Goal: Check status: Check status

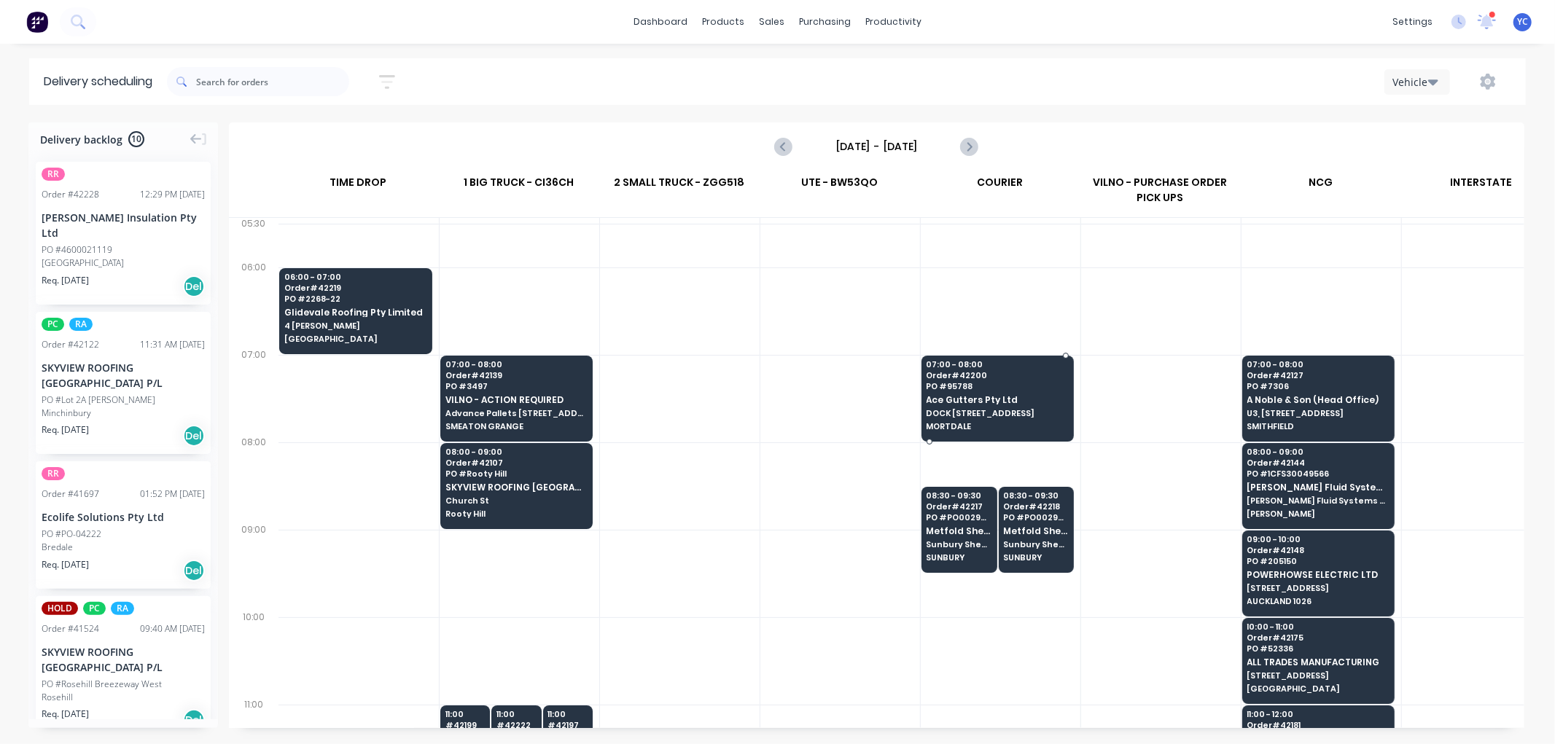
scroll to position [0, 1]
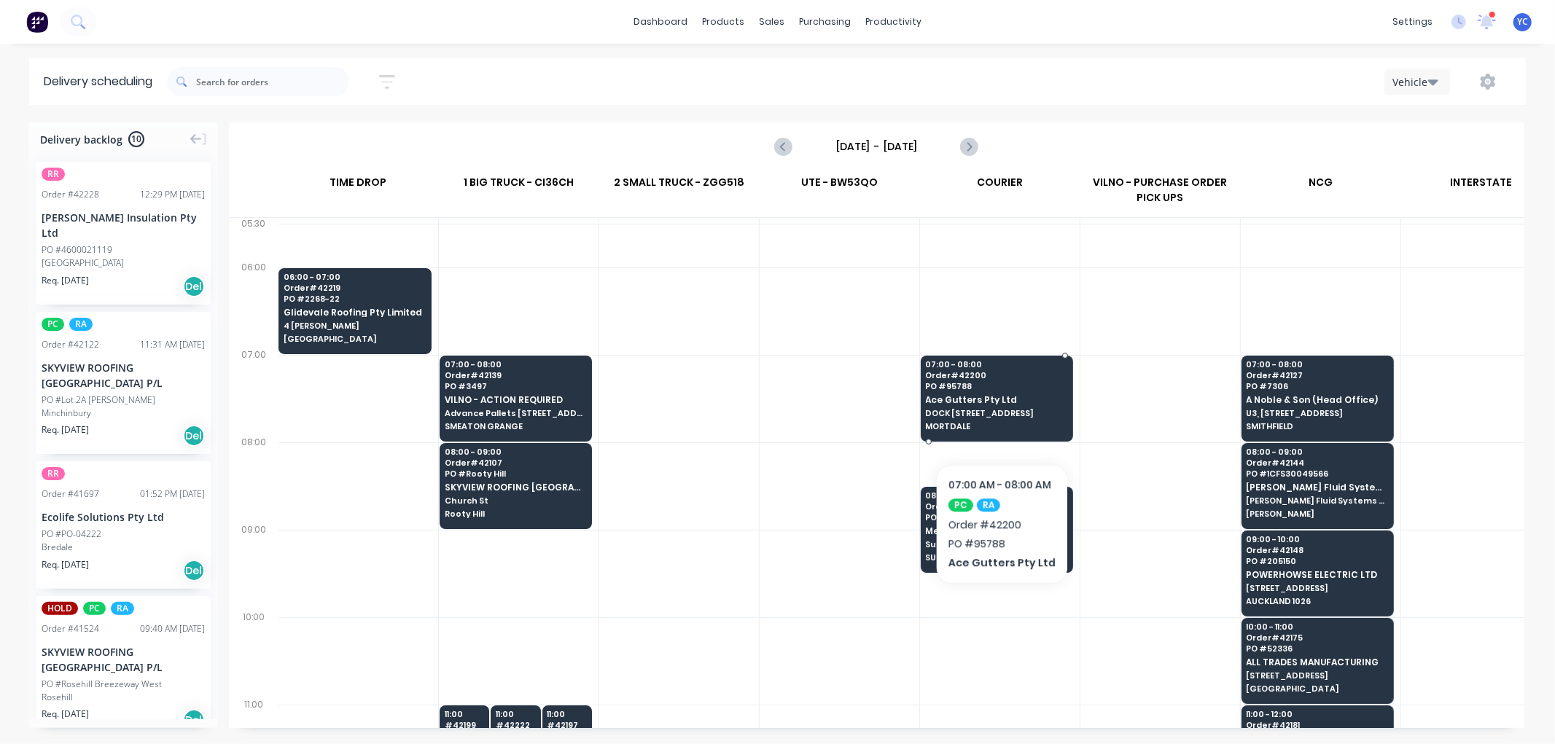
click at [999, 420] on div "07:00 - 08:00 Order # 42200 PO # 95788 Ace Gutters Pty Ltd DOCK 4 69 BOUNDARY R…" at bounding box center [997, 397] width 151 height 82
click at [999, 420] on body "dashboard products sales purchasing productivity dashboard products Product Cat…" at bounding box center [777, 372] width 1555 height 744
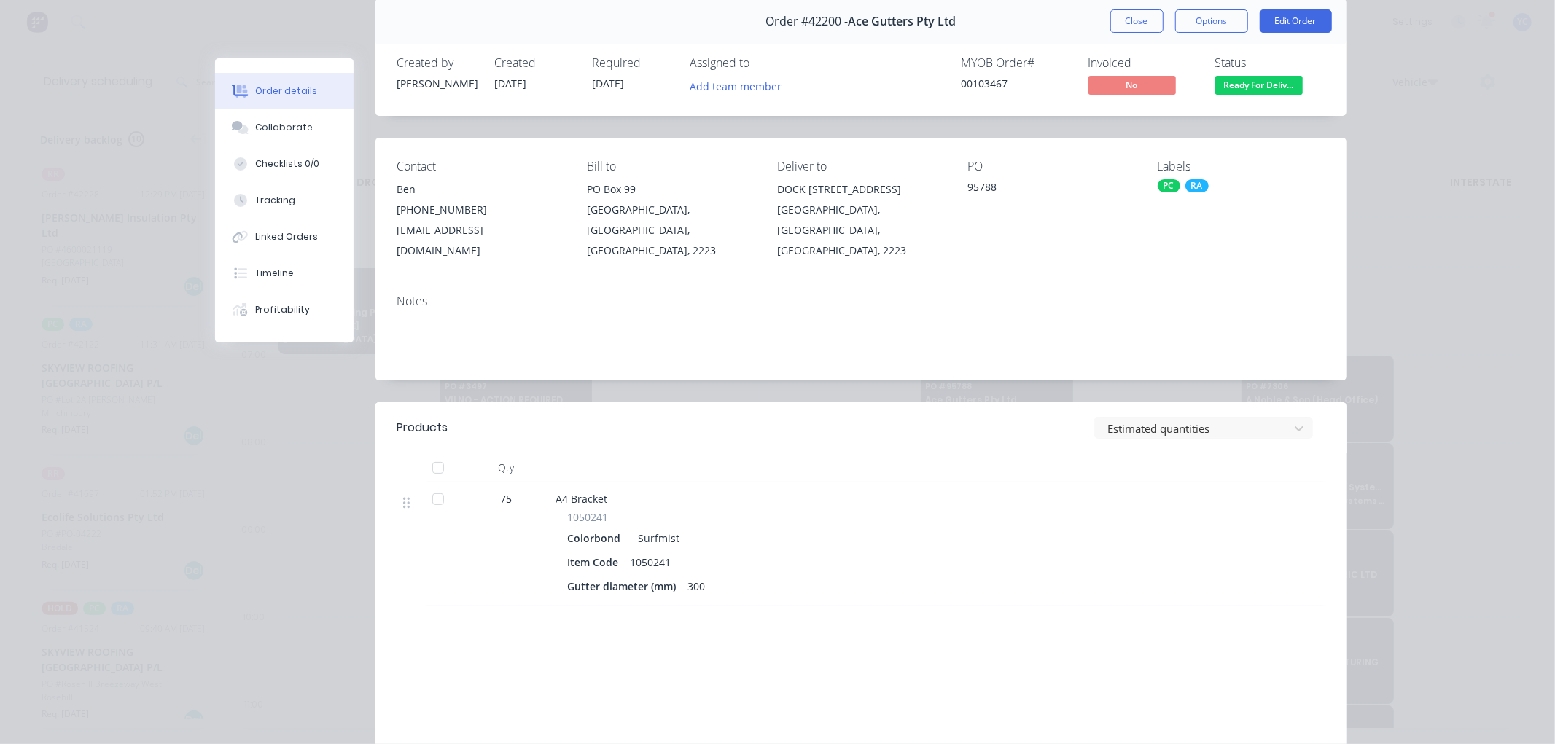
scroll to position [0, 0]
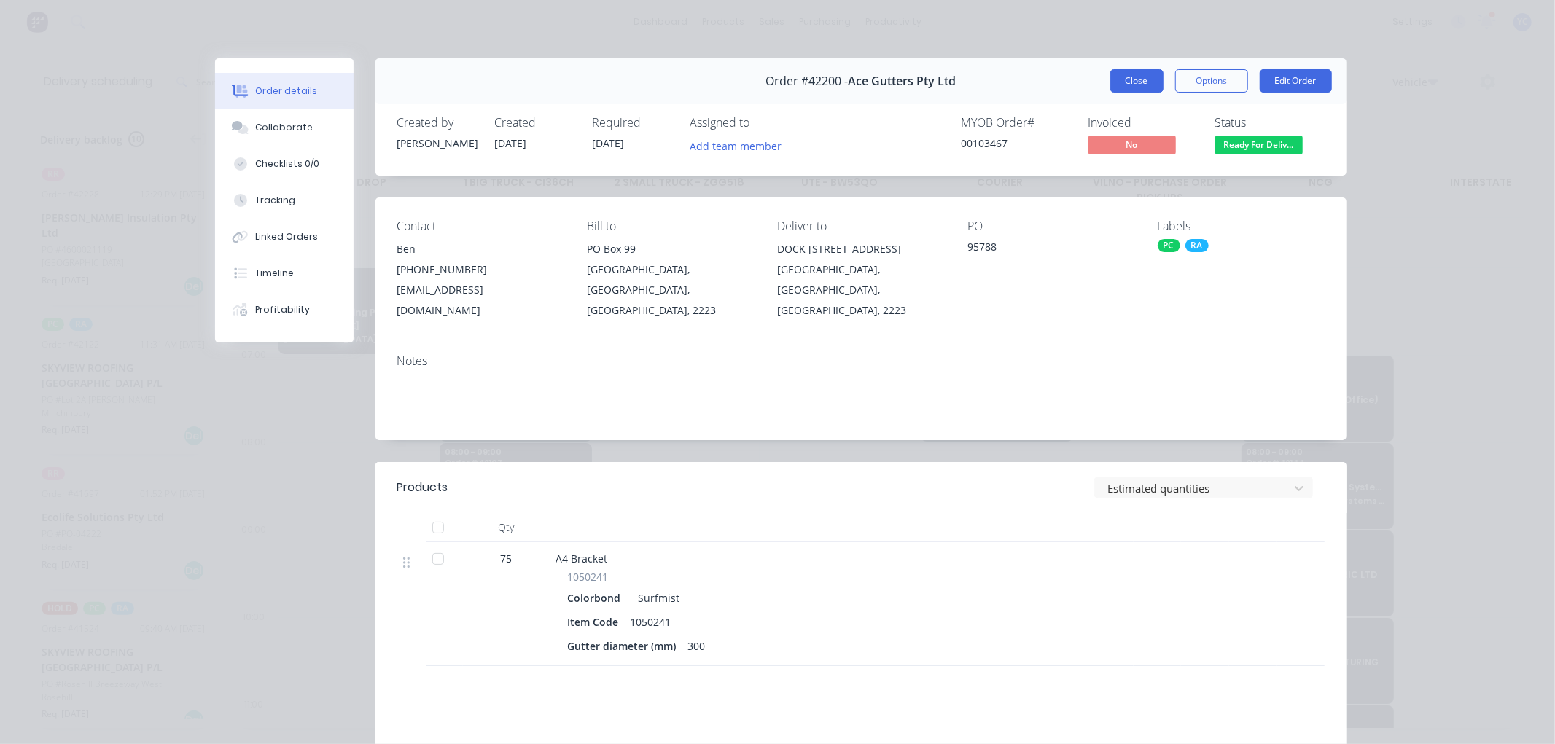
click at [1133, 85] on button "Close" at bounding box center [1136, 80] width 53 height 23
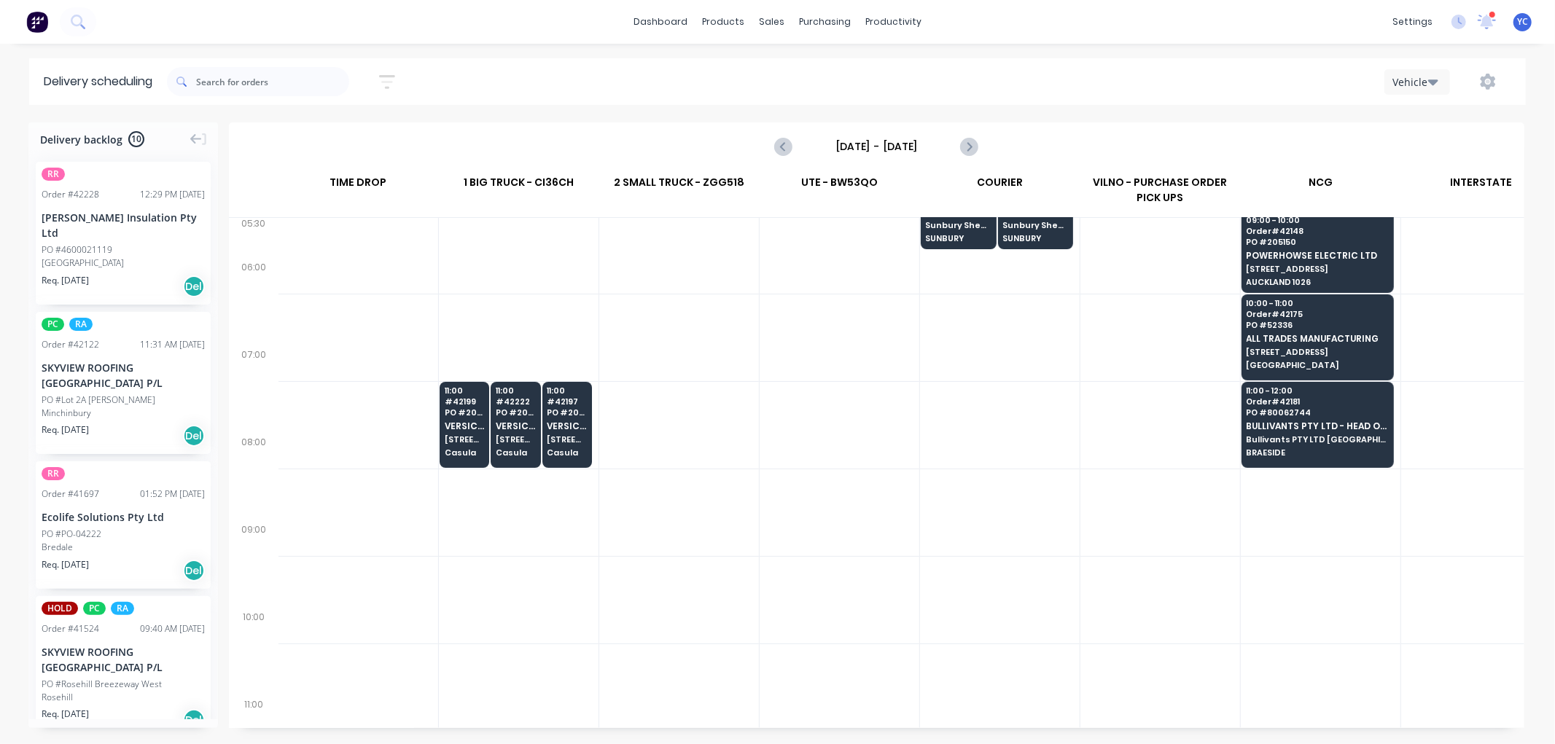
scroll to position [0, 1]
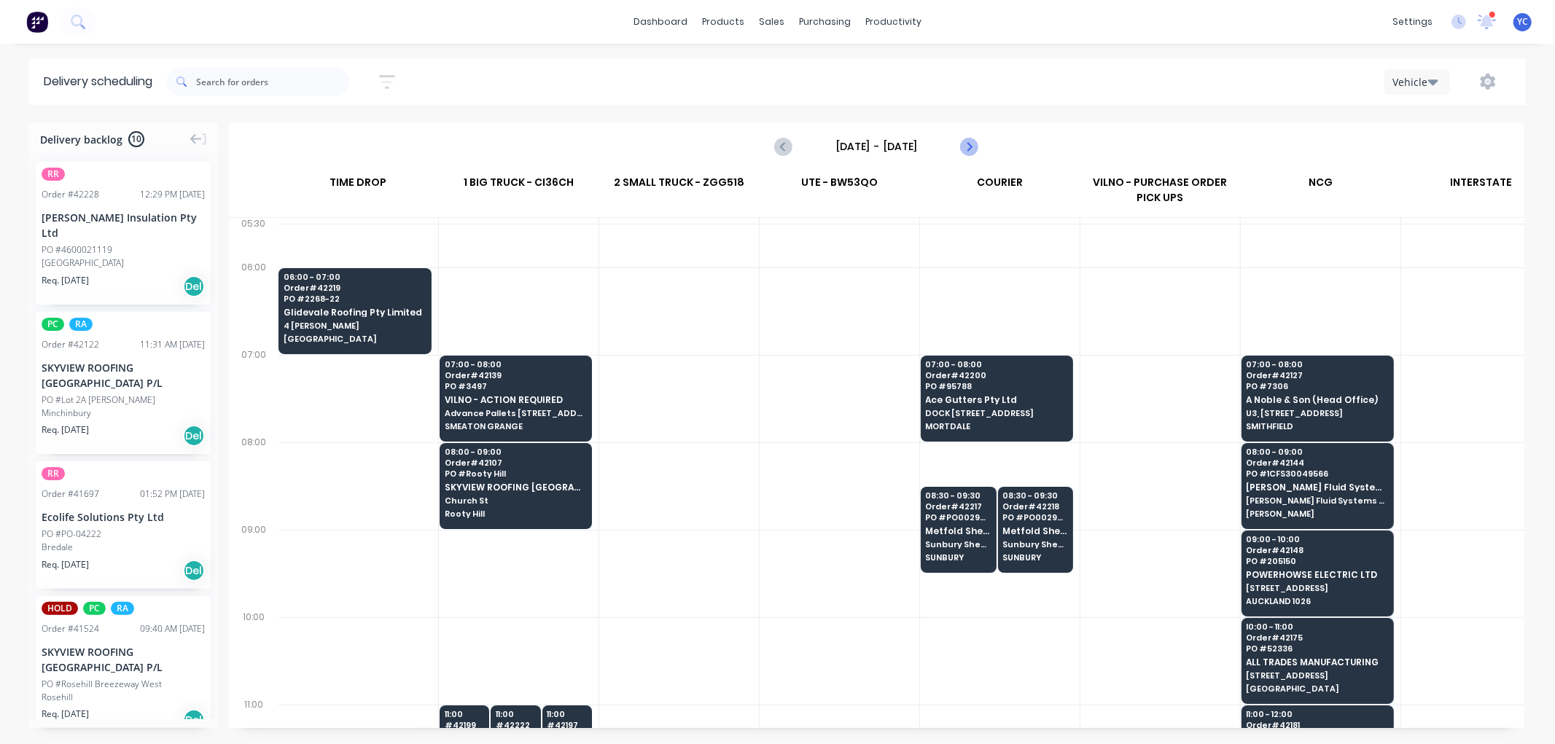
click at [974, 147] on icon "Next page" at bounding box center [968, 146] width 17 height 17
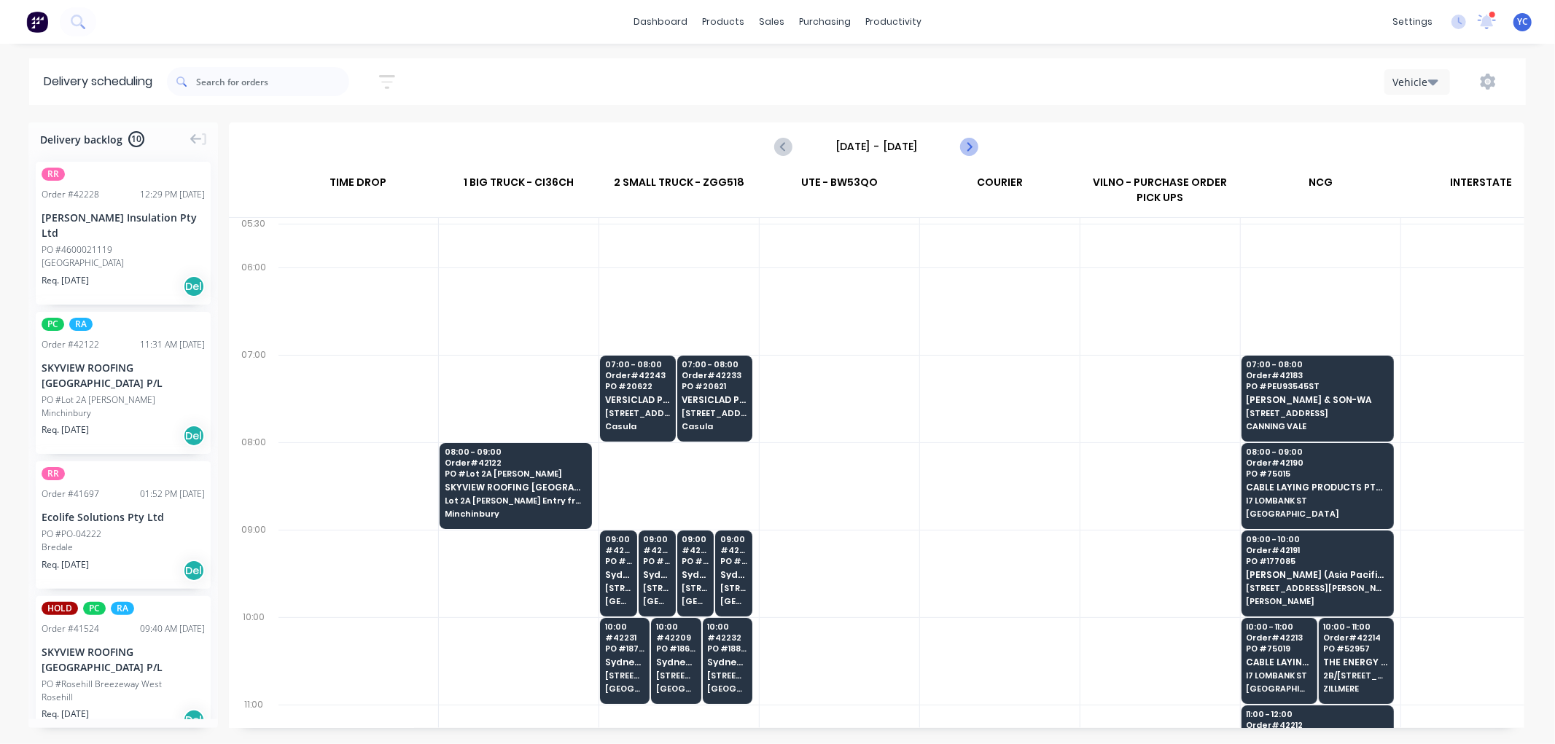
click at [974, 147] on icon "Next page" at bounding box center [968, 146] width 17 height 17
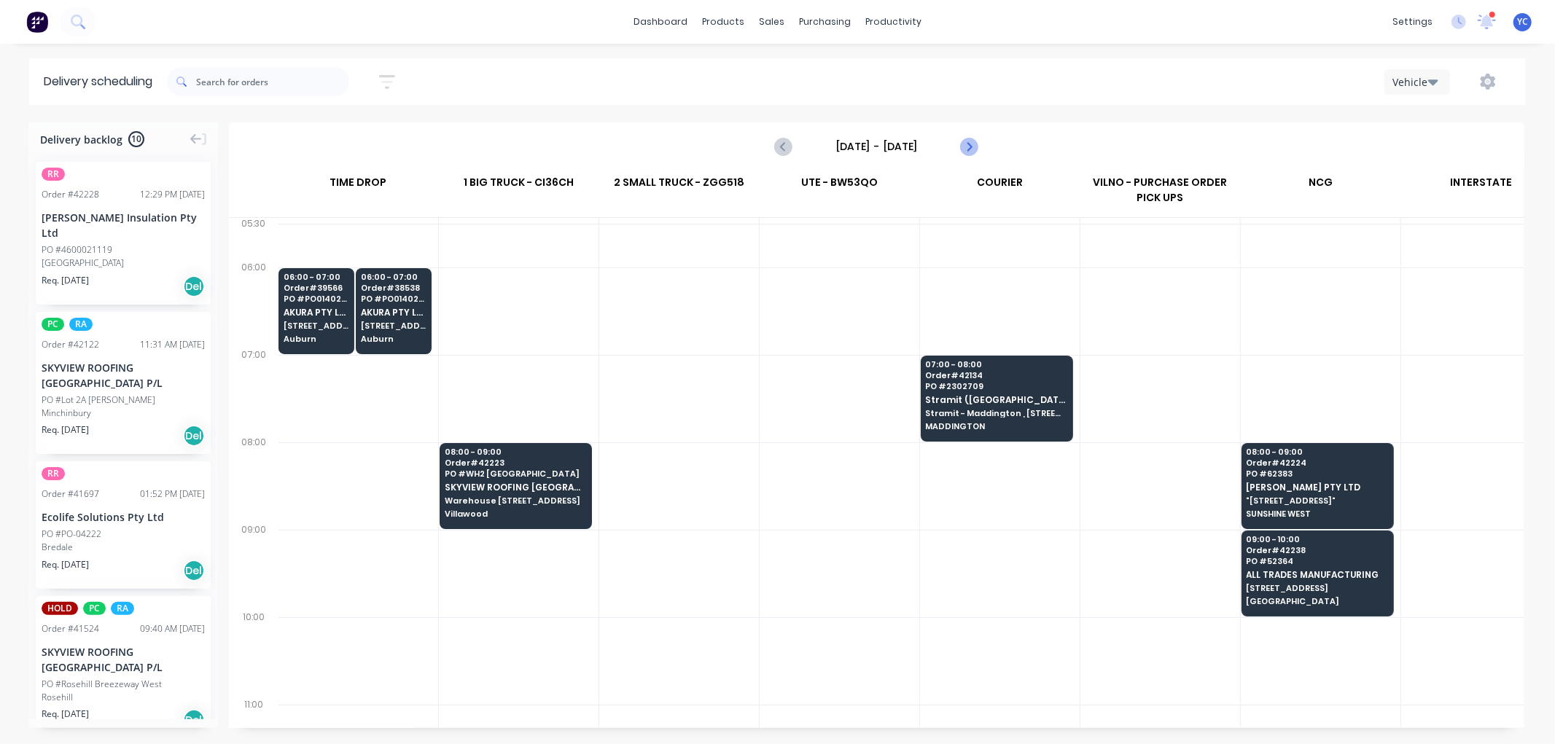
click at [974, 147] on icon "Next page" at bounding box center [968, 146] width 17 height 17
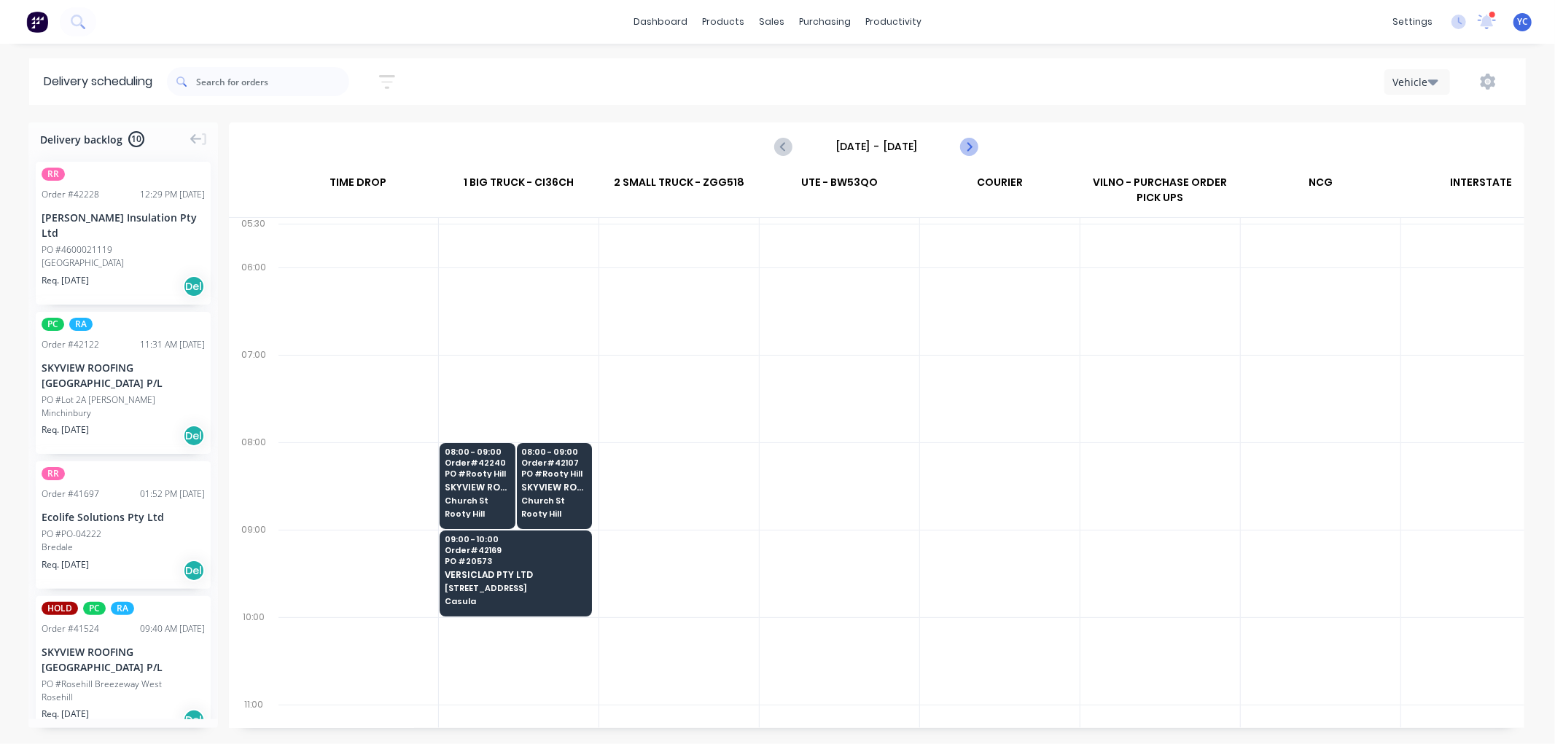
click at [974, 147] on icon "Next page" at bounding box center [968, 146] width 17 height 17
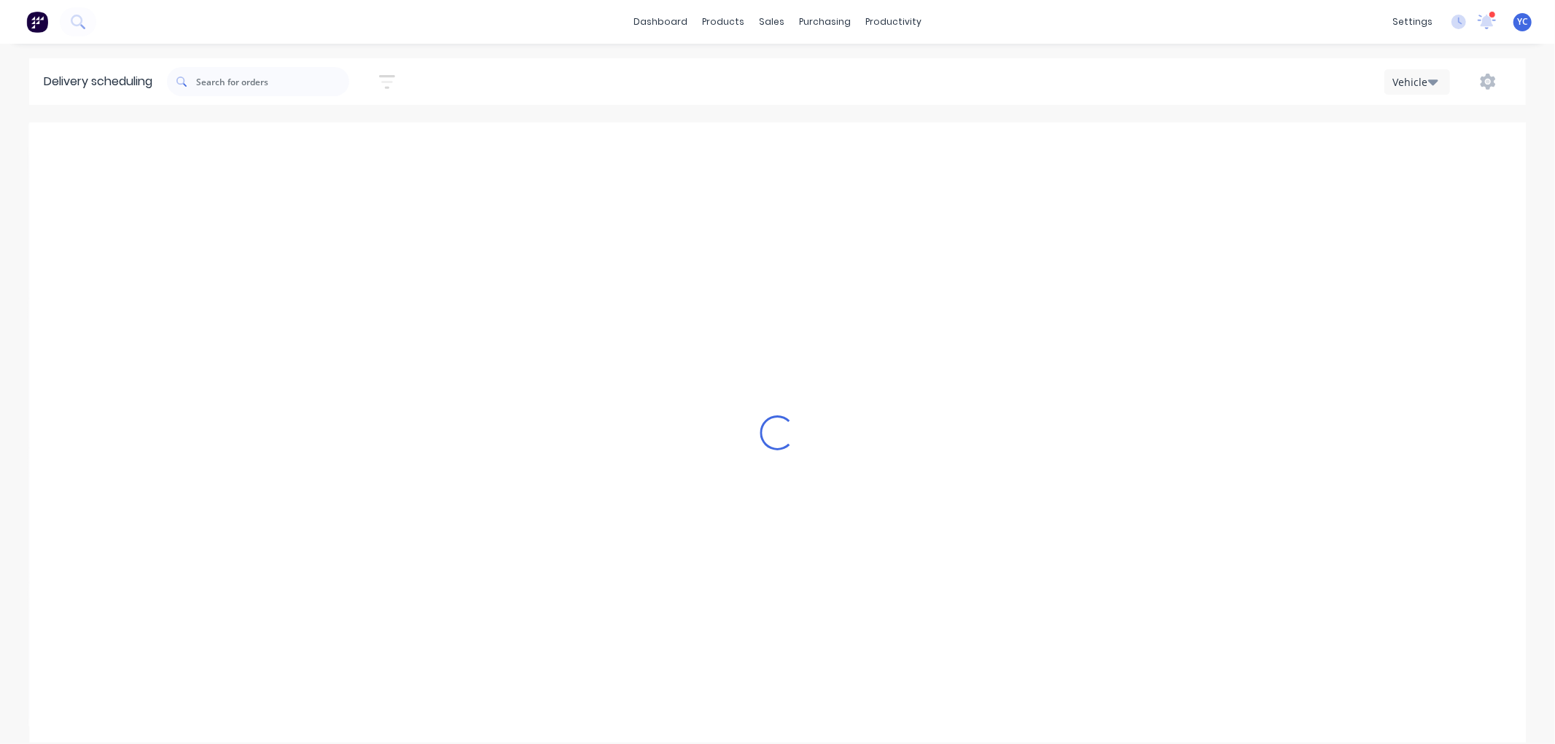
type input "Friday - 17/10/25"
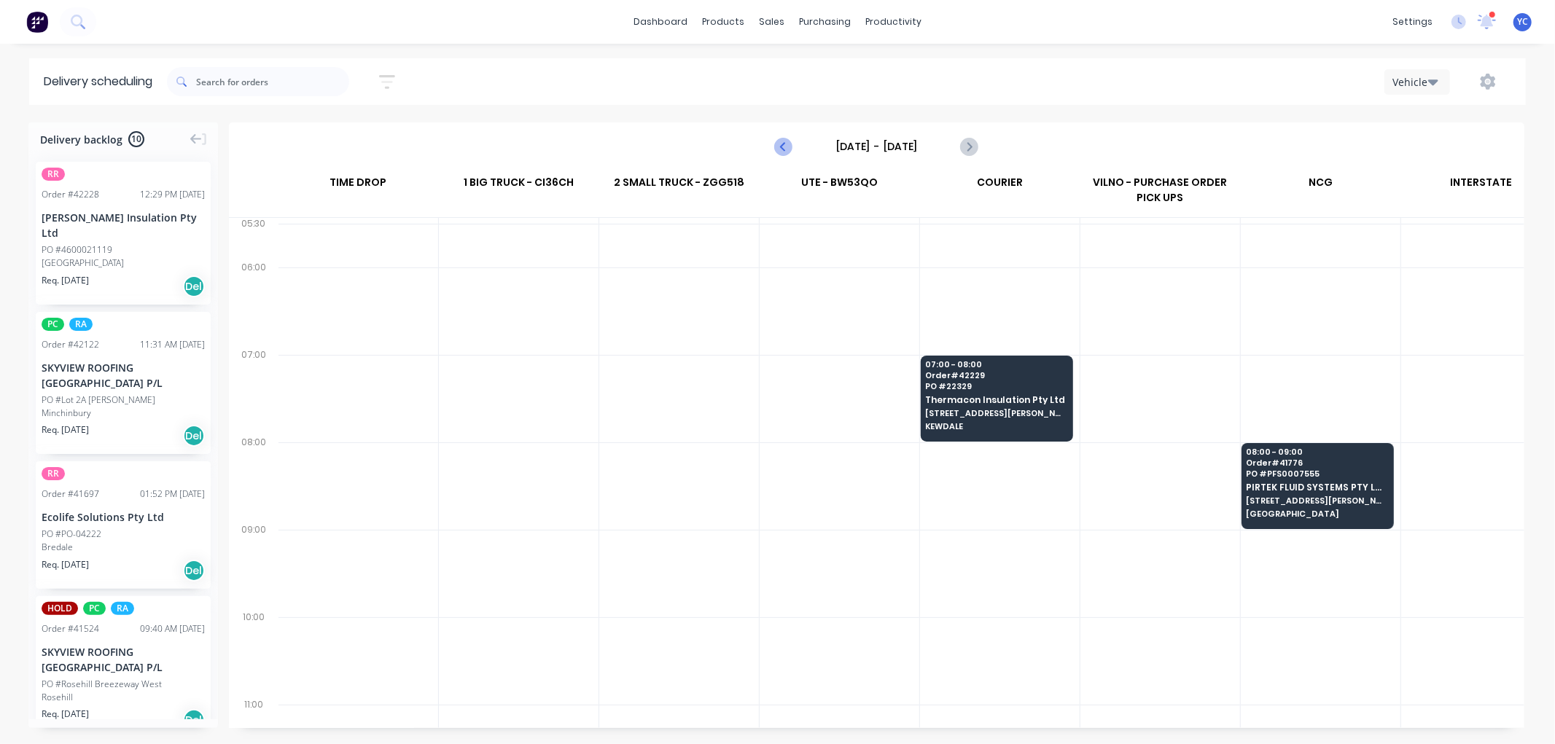
click at [781, 144] on icon "Previous page" at bounding box center [784, 146] width 17 height 17
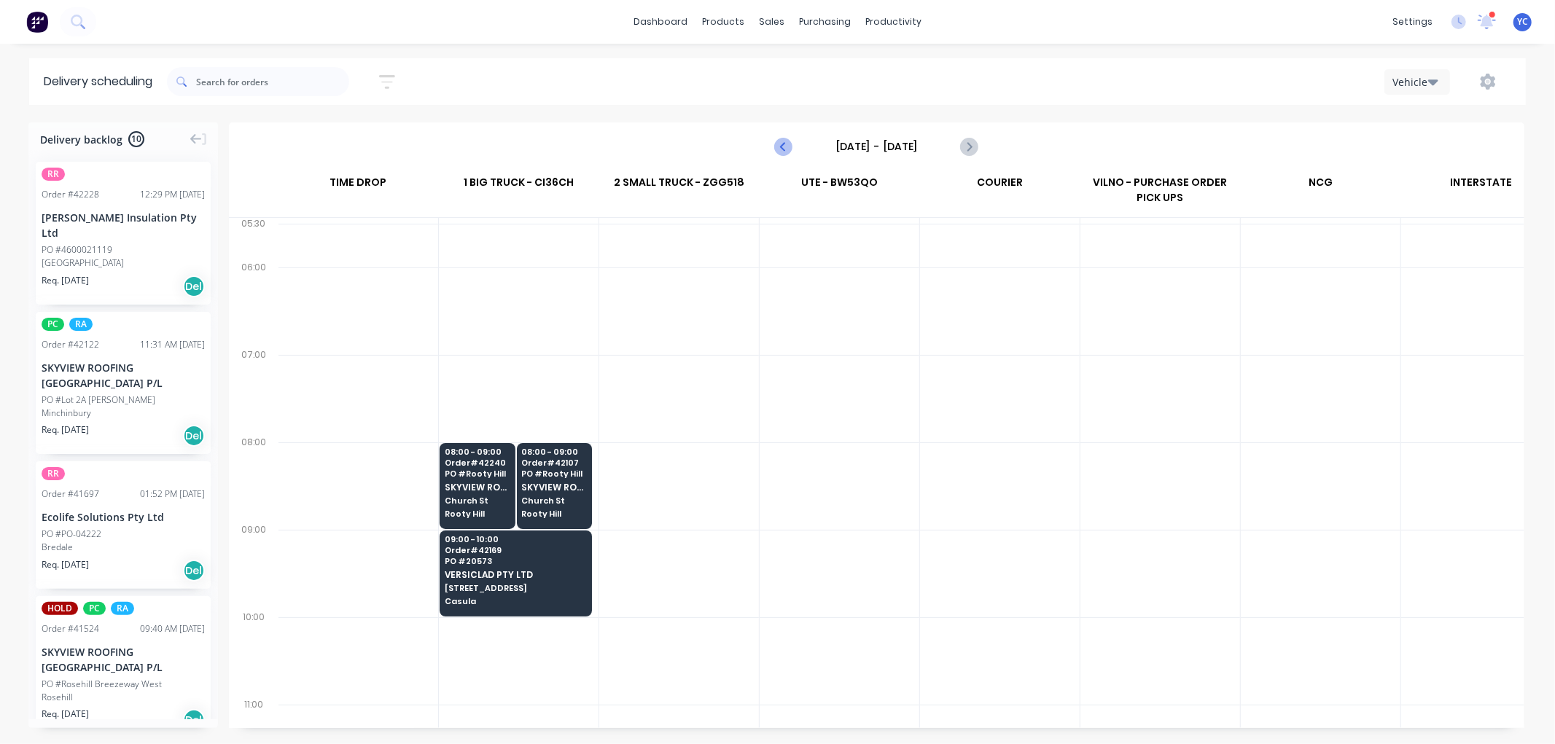
click at [781, 144] on icon "Previous page" at bounding box center [784, 146] width 17 height 17
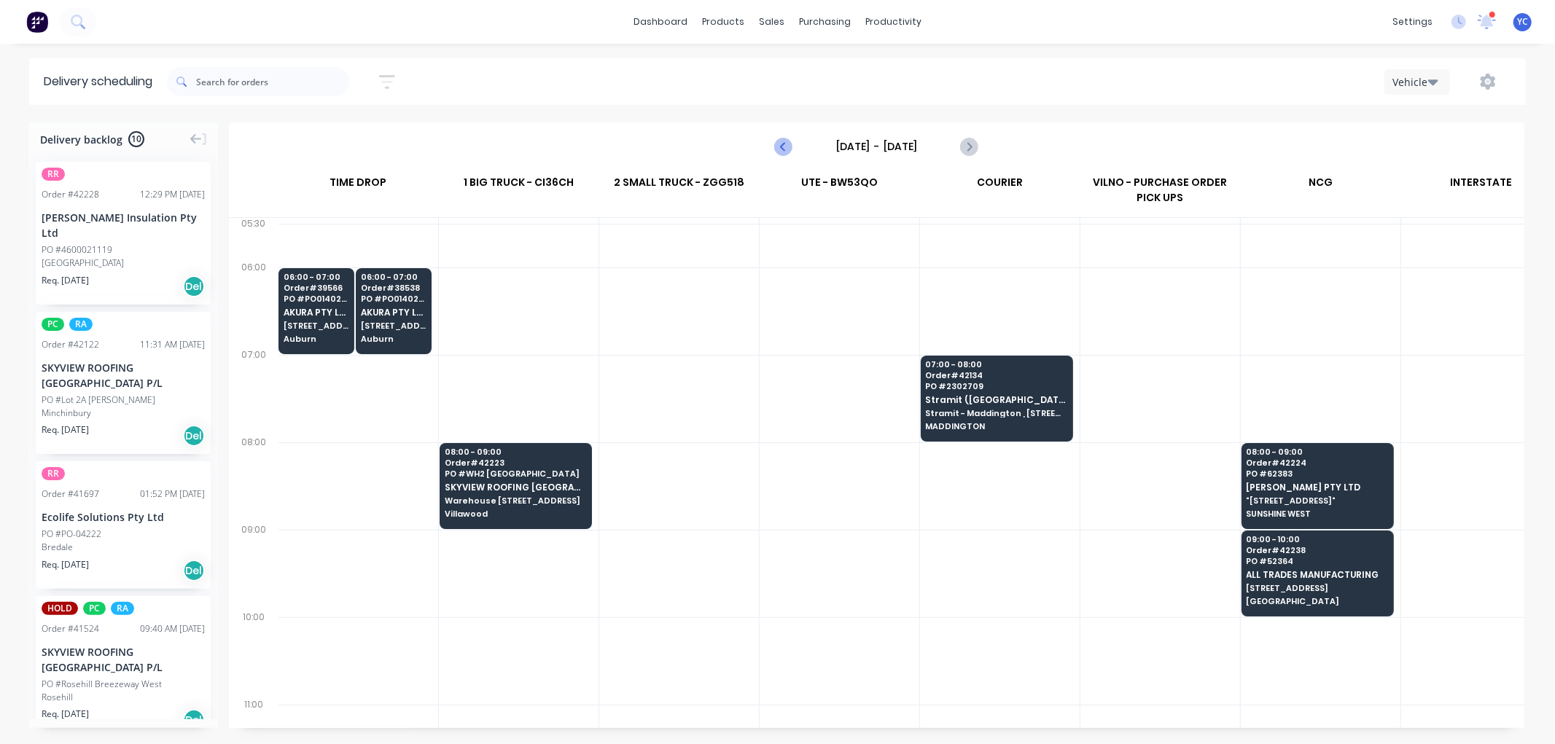
click at [781, 144] on icon "Previous page" at bounding box center [784, 146] width 17 height 17
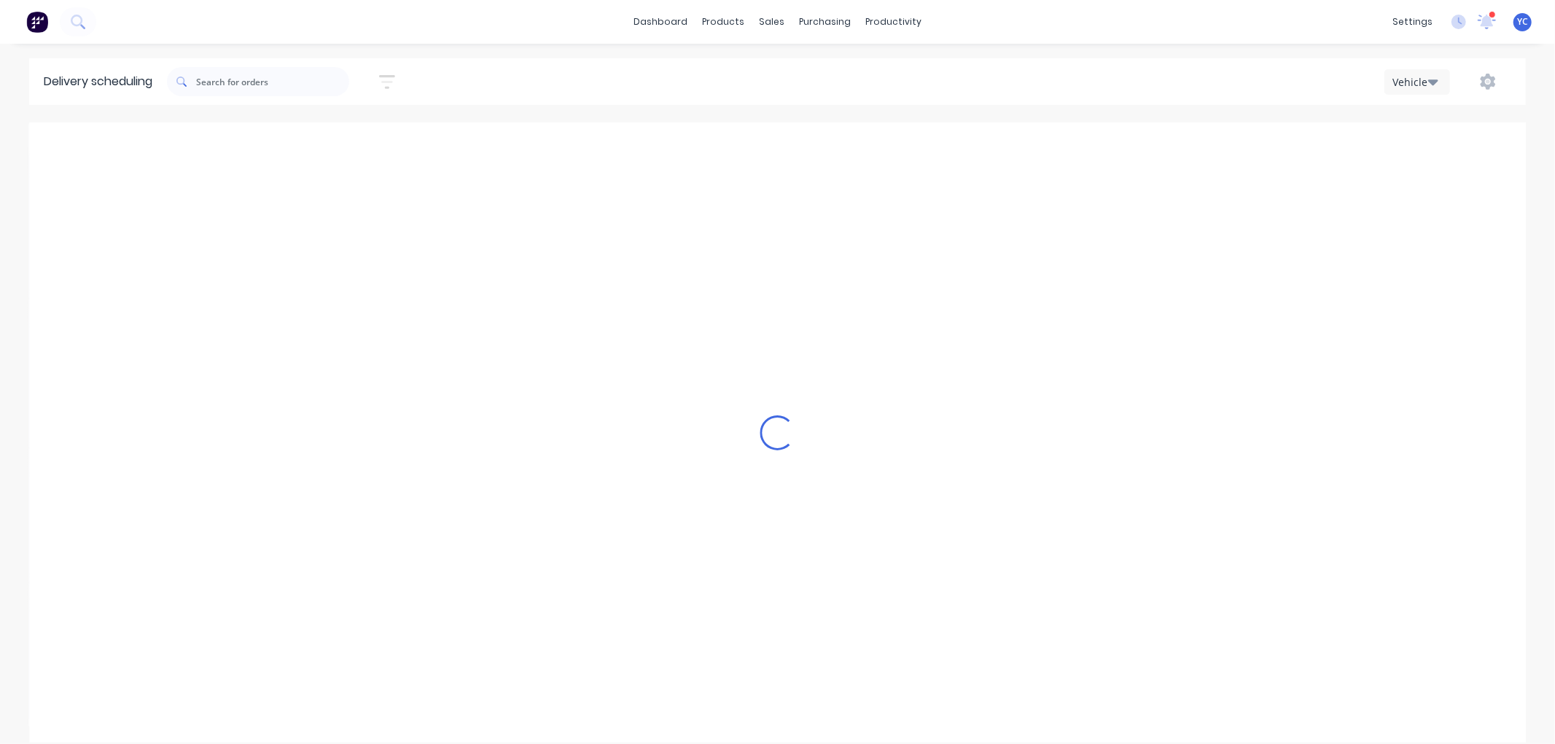
click at [781, 144] on icon "Previous page" at bounding box center [784, 146] width 17 height 17
type input "Monday - 13/10/25"
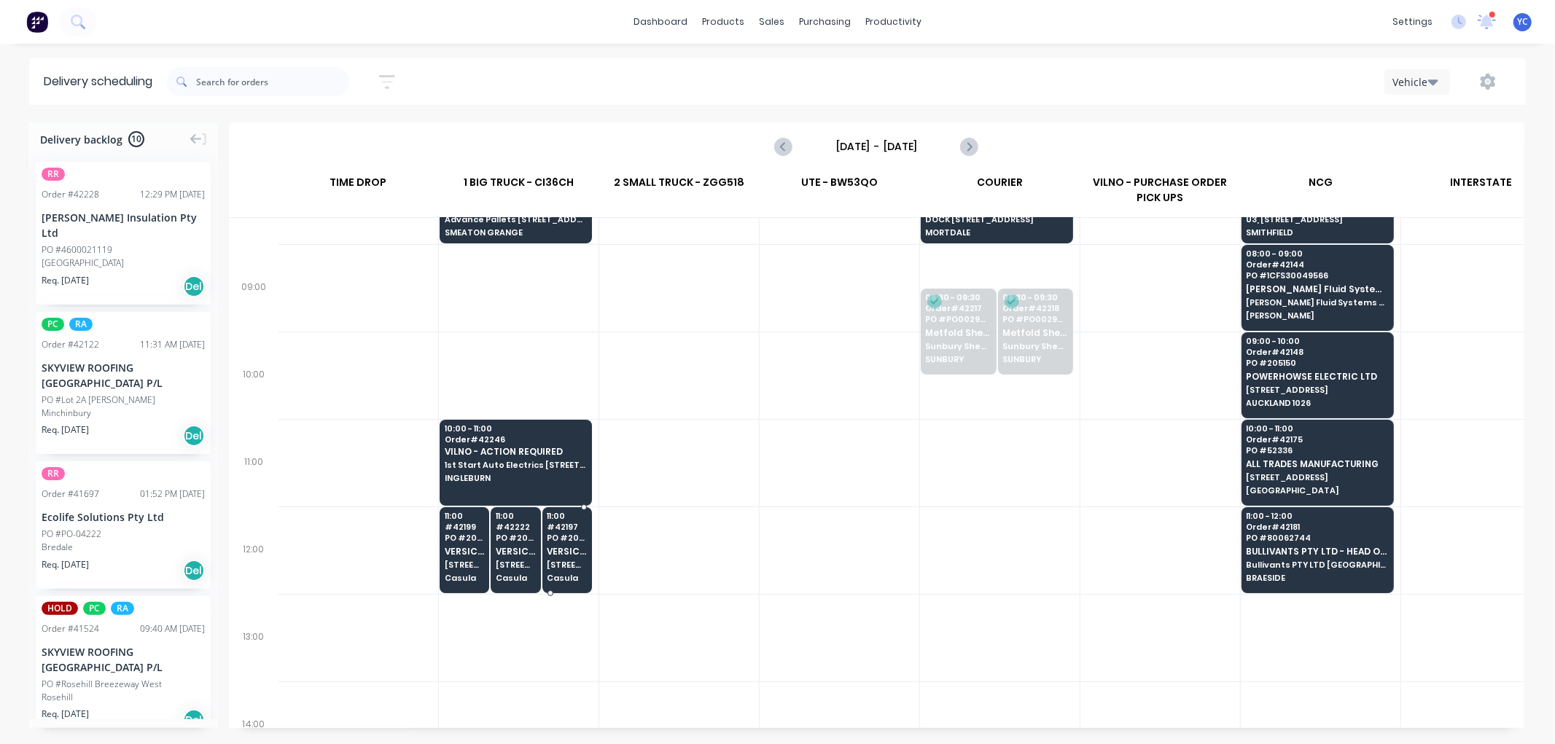
scroll to position [243, 1]
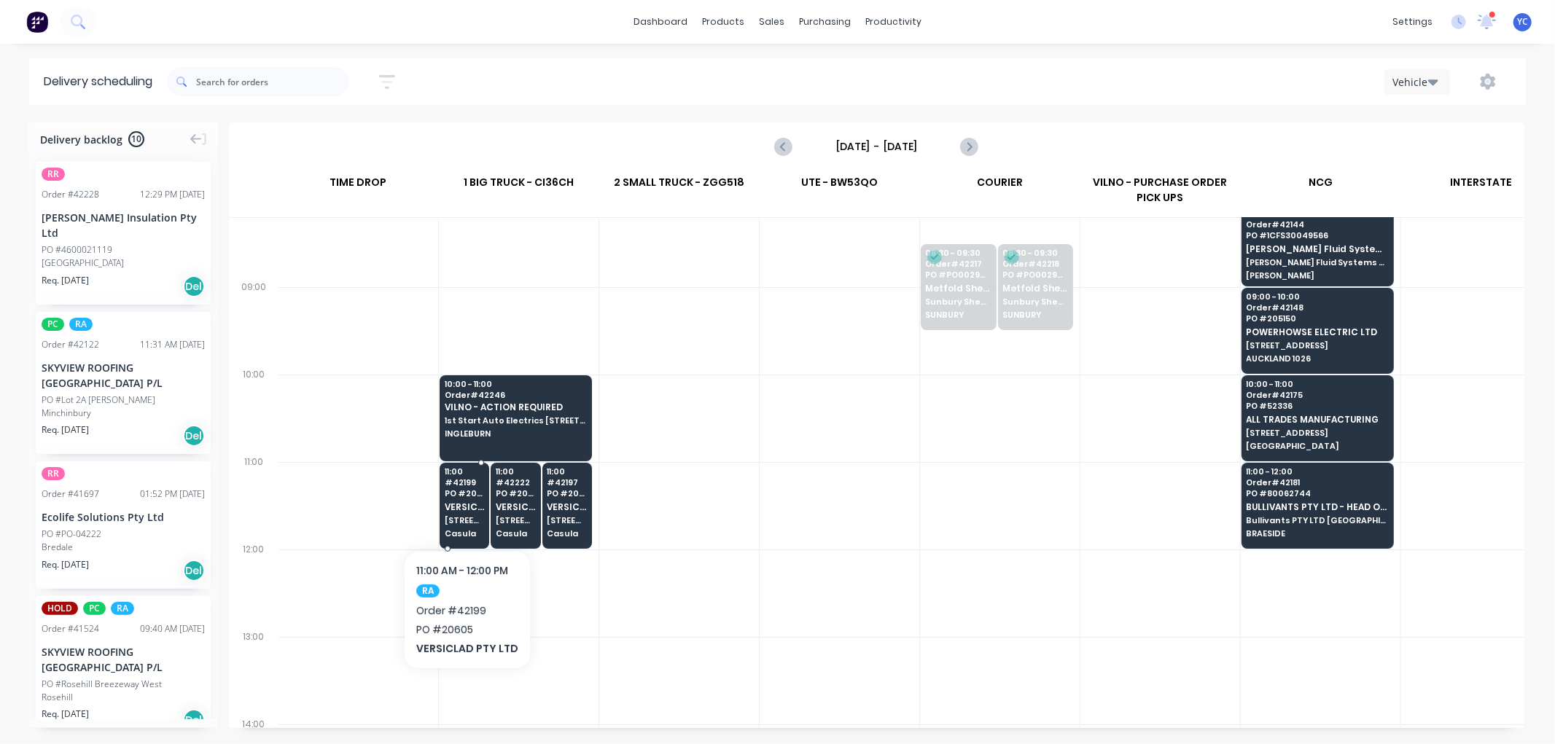
click at [462, 523] on span "3 Berriwerri Place" at bounding box center [465, 520] width 40 height 9
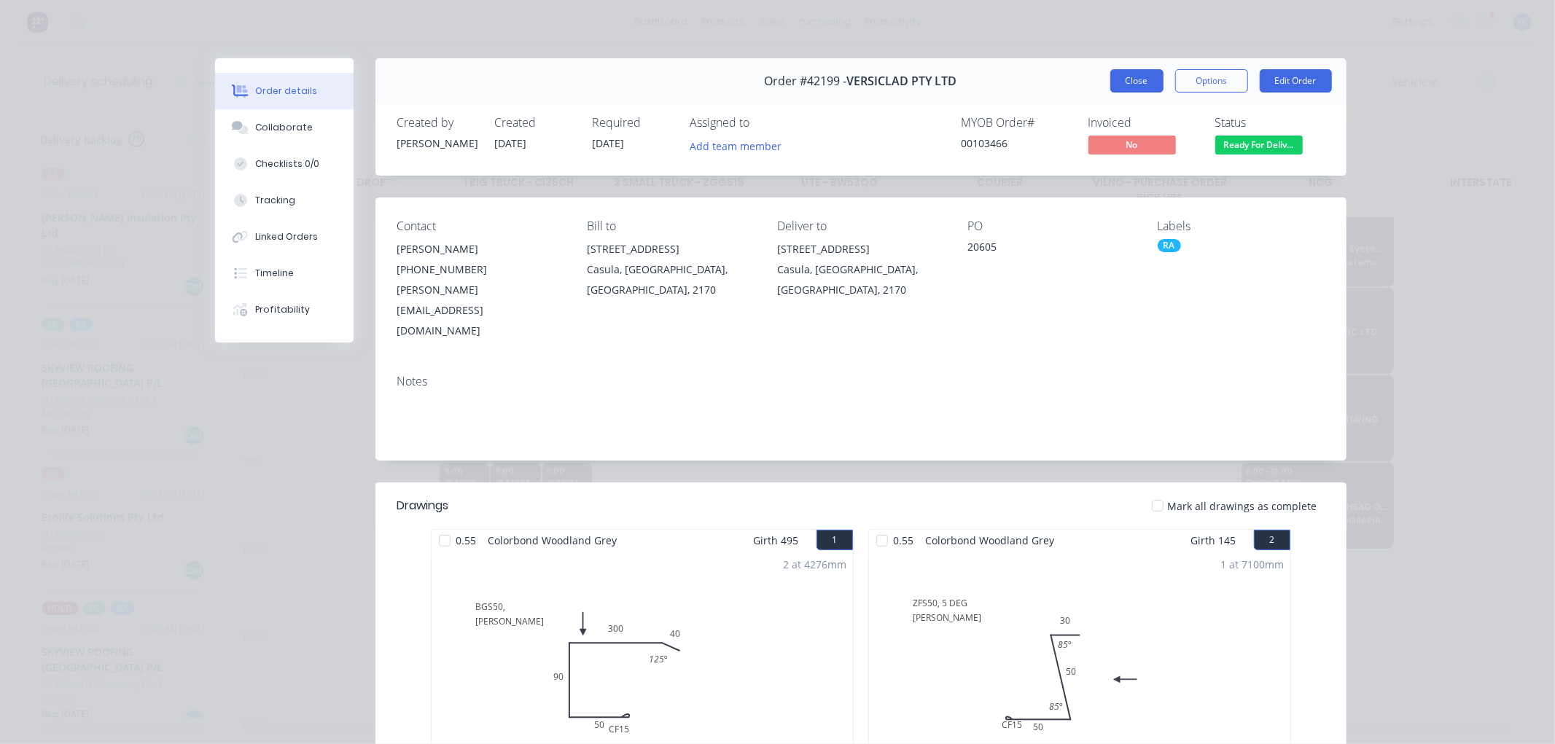
click at [1134, 86] on button "Close" at bounding box center [1136, 80] width 53 height 23
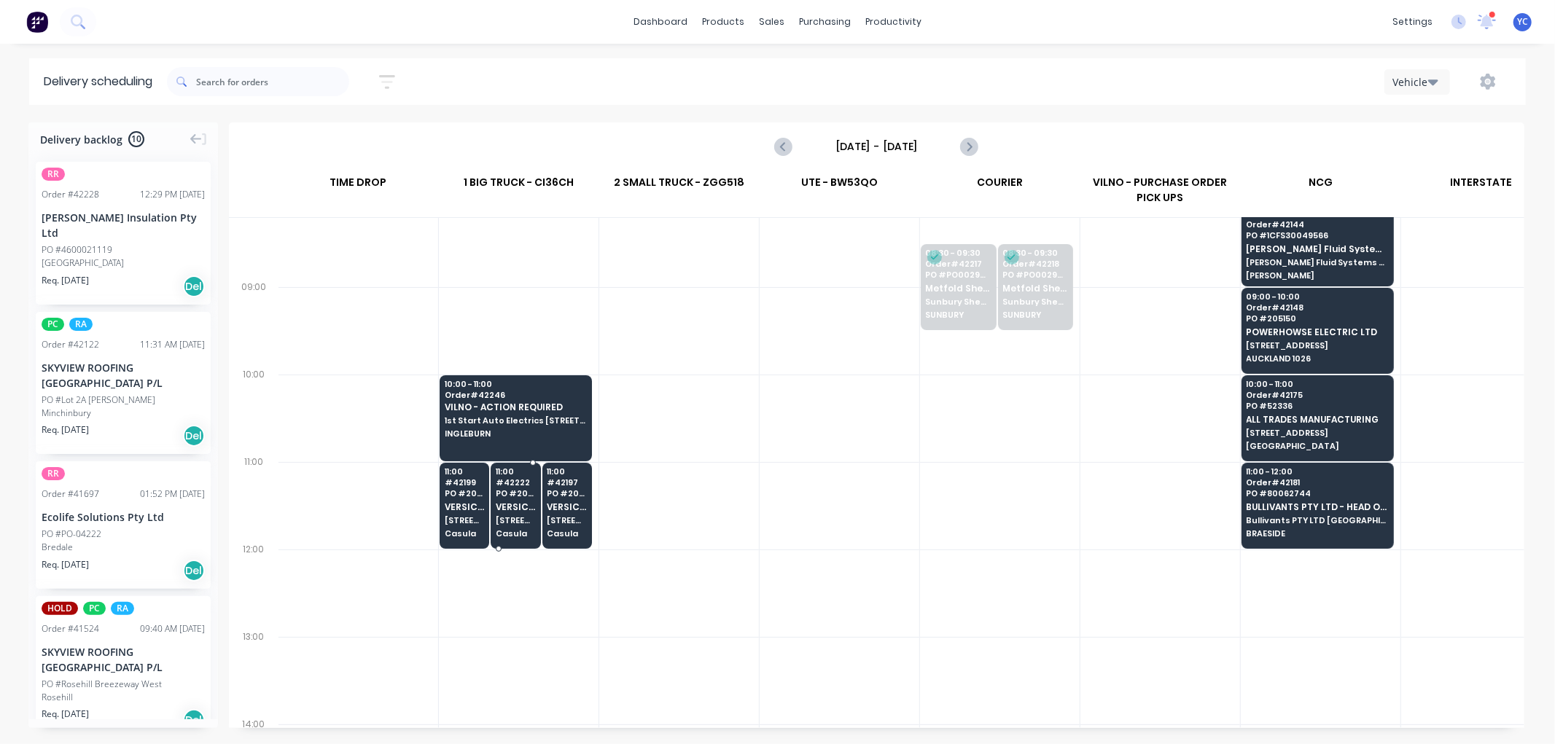
click at [509, 486] on div "11:00 # 42222 PO # 20613 VERSICLAD PTY LTD 3 Berriwerri Place Casula" at bounding box center [515, 504] width 48 height 82
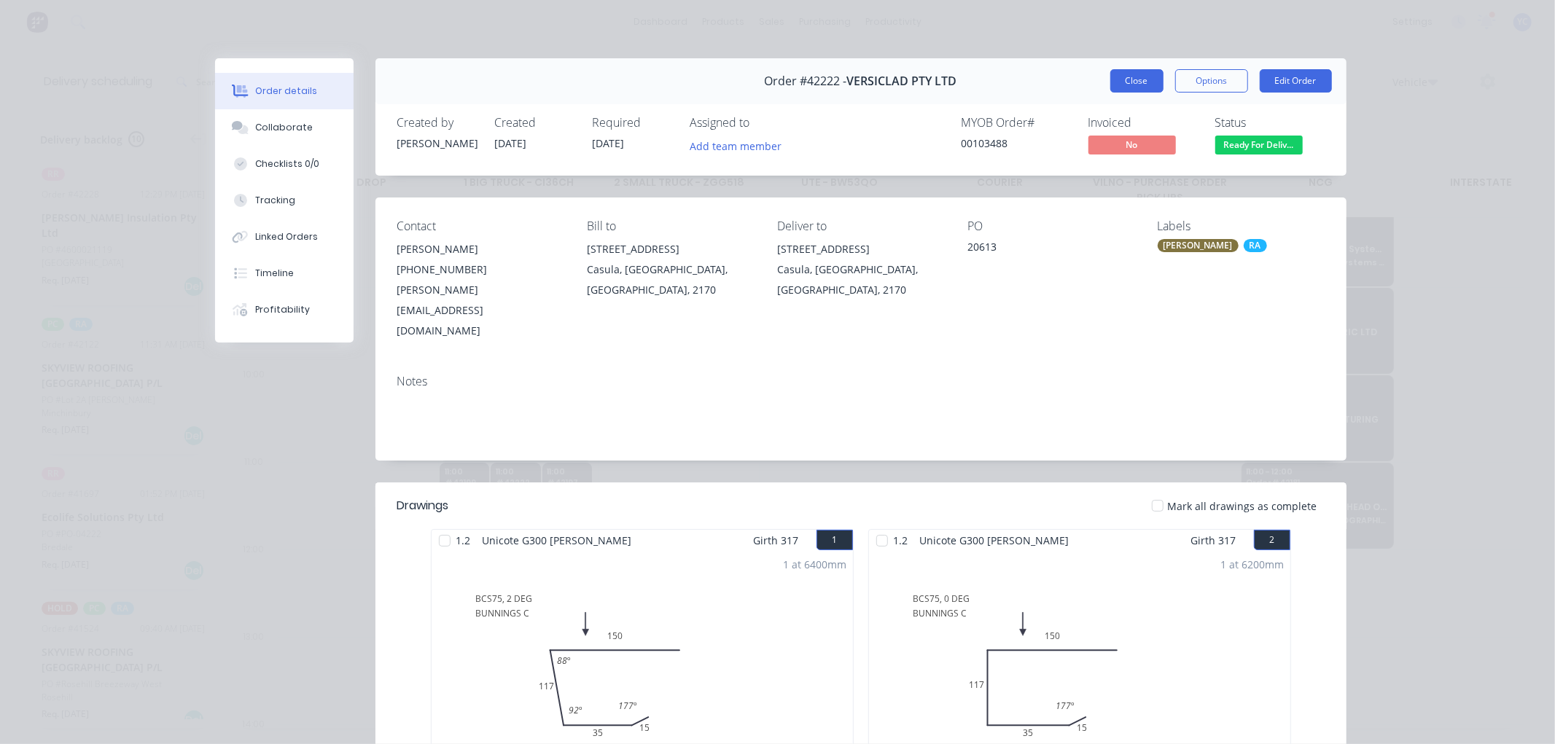
click at [1110, 80] on button "Close" at bounding box center [1136, 80] width 53 height 23
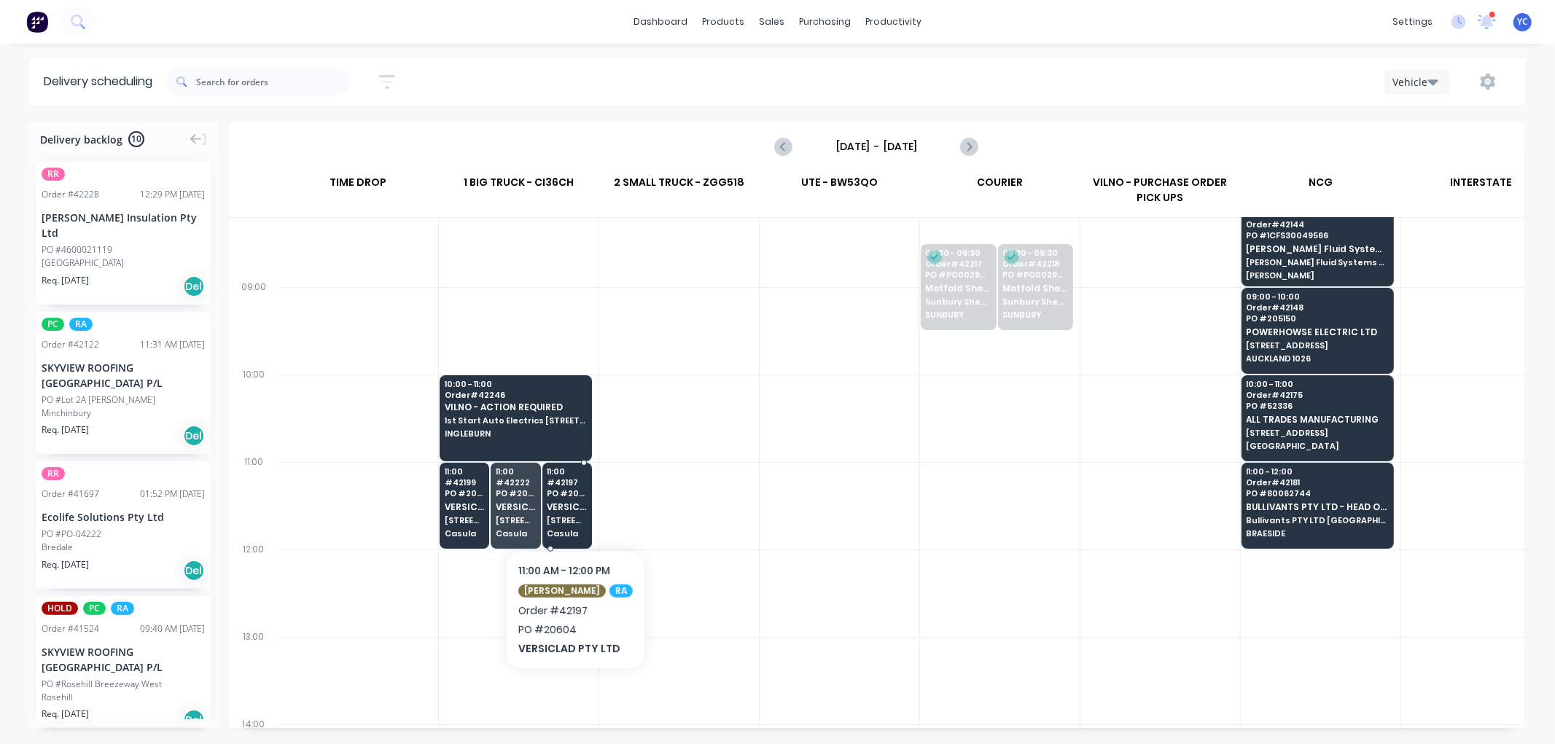
click at [576, 505] on span "VERSICLAD PTY LTD" at bounding box center [567, 506] width 40 height 9
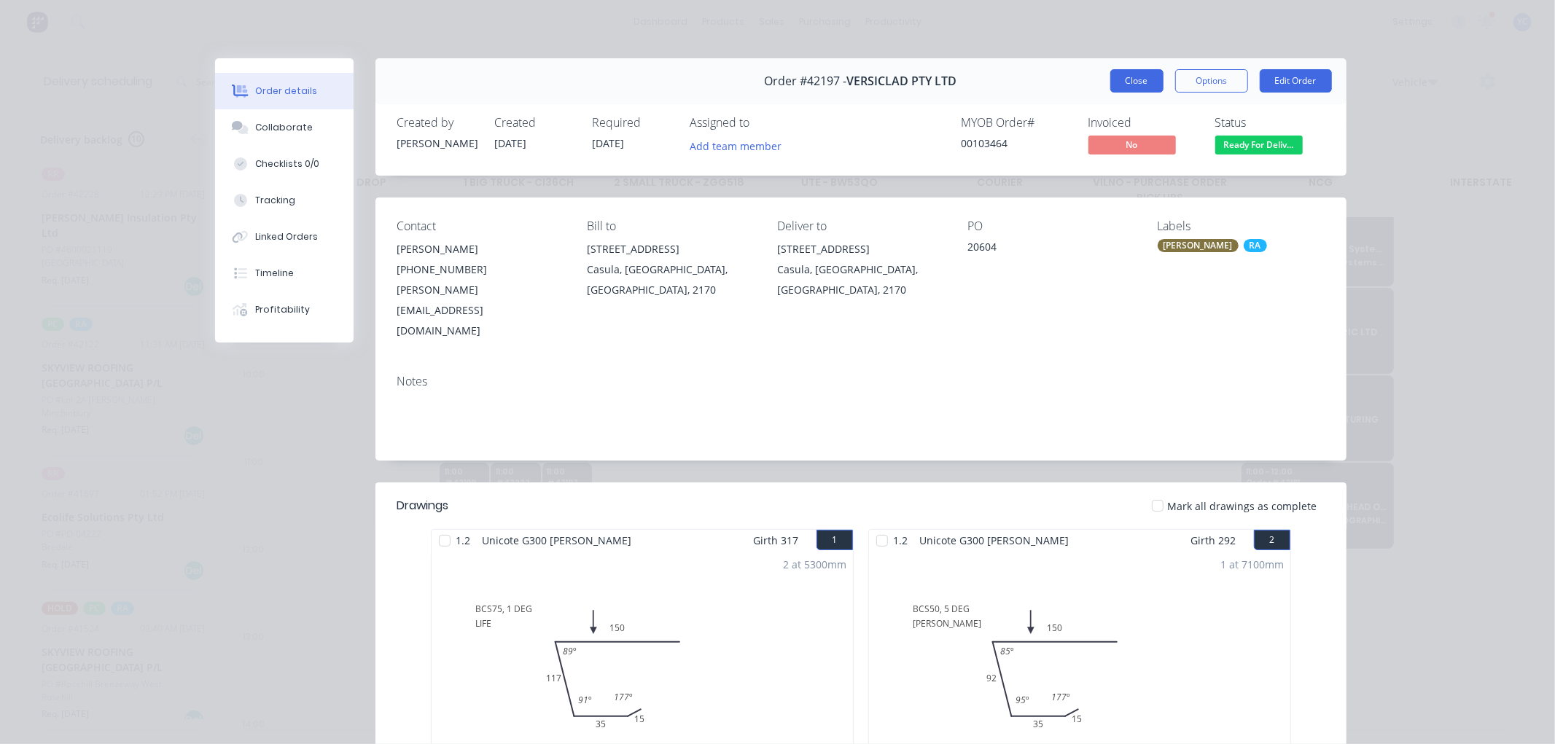
click at [1134, 74] on button "Close" at bounding box center [1136, 80] width 53 height 23
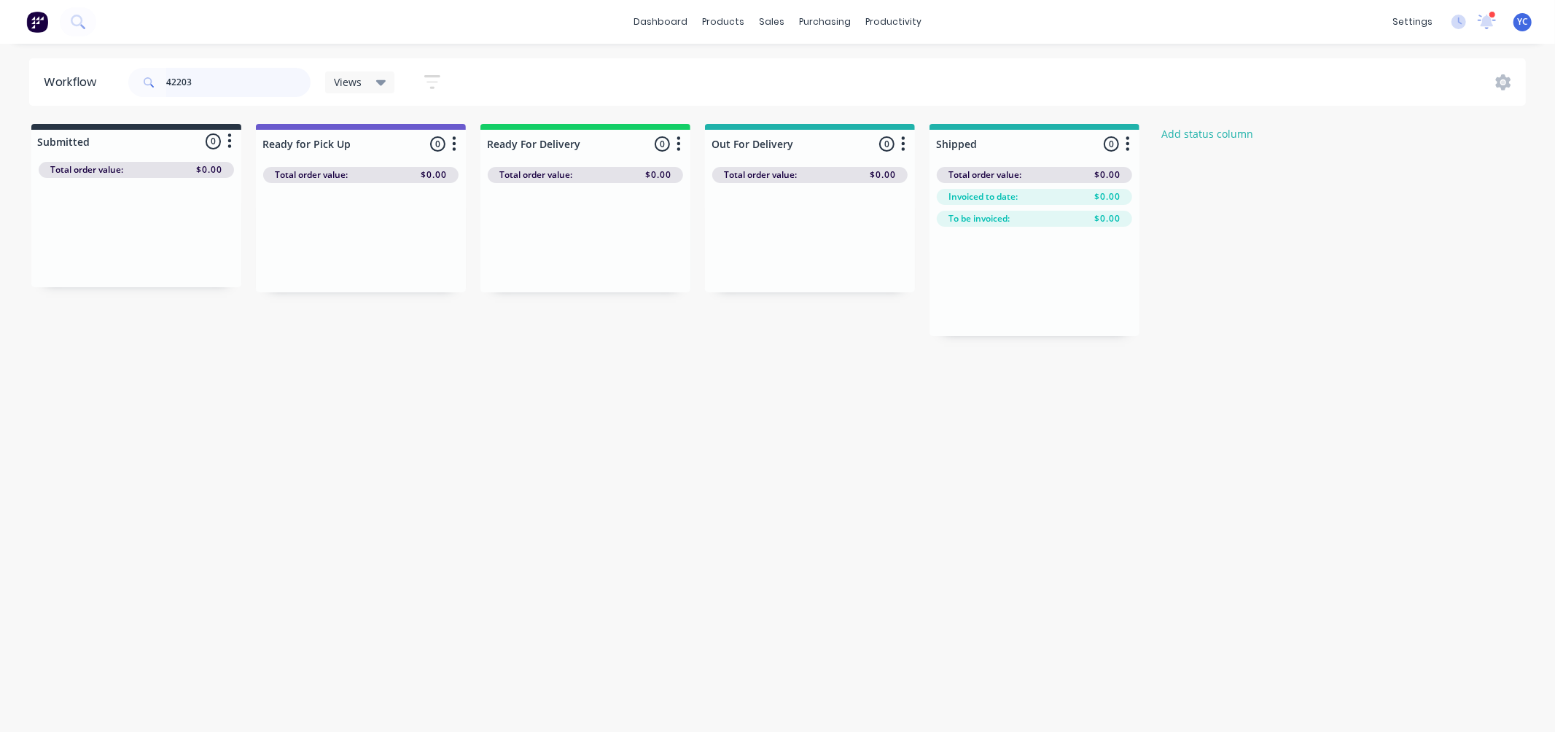
click at [227, 85] on input "42203" at bounding box center [238, 82] width 144 height 29
drag, startPoint x: 558, startPoint y: 234, endPoint x: 951, endPoint y: 252, distance: 394.1
click at [951, 252] on div "Submitted 1 Status colour #273444 hex #273444 Save Cancel Summaries Total order…" at bounding box center [782, 230] width 1586 height 212
click at [263, 82] on input "42199" at bounding box center [238, 82] width 144 height 29
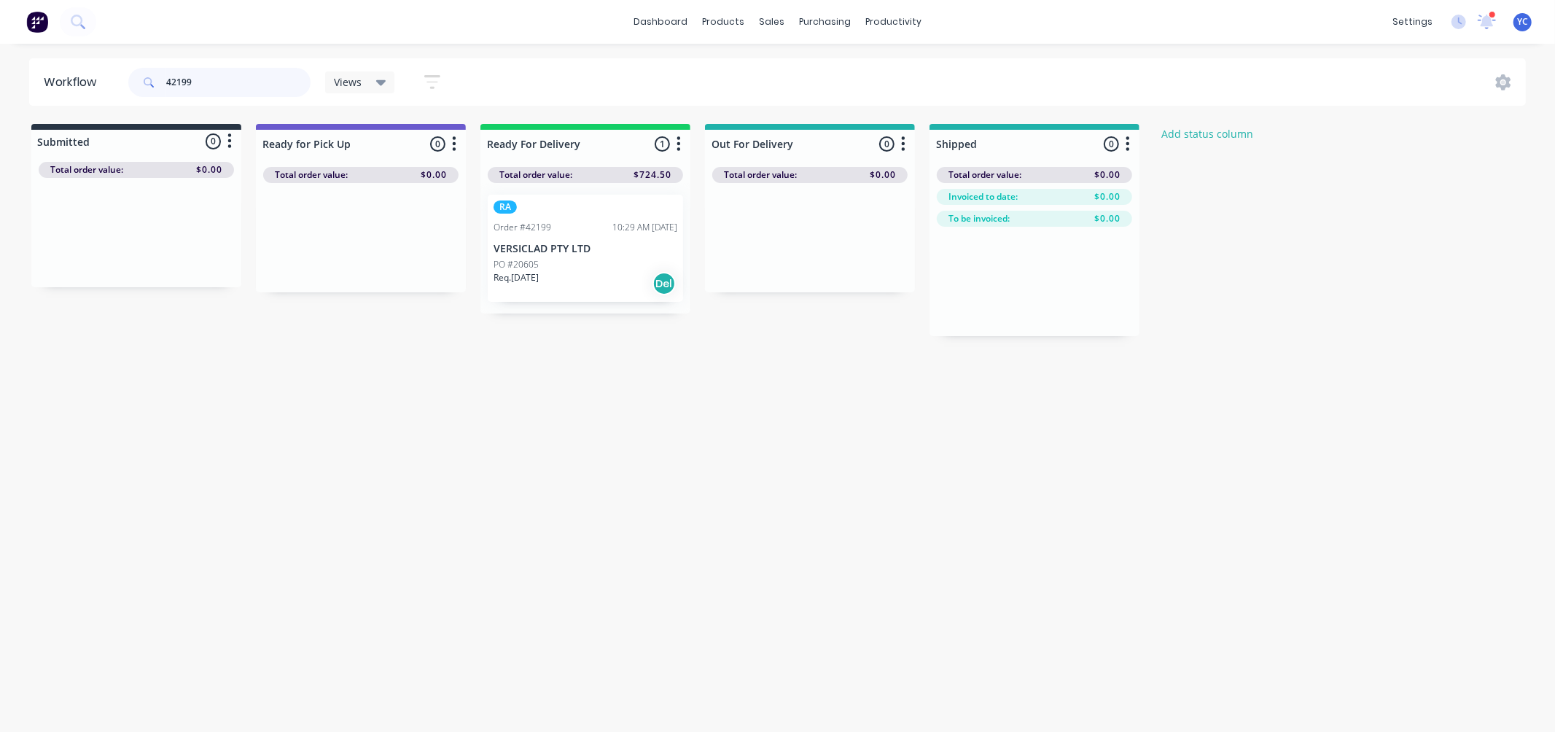
click at [263, 82] on input "42199" at bounding box center [238, 82] width 144 height 29
drag, startPoint x: 187, startPoint y: 248, endPoint x: 588, endPoint y: 249, distance: 401.0
click at [591, 260] on div "Submitted 1 Status colour #273444 hex #273444 Save Cancel Summaries Total order…" at bounding box center [782, 230] width 1586 height 212
click at [217, 89] on input "42169" at bounding box center [238, 82] width 144 height 29
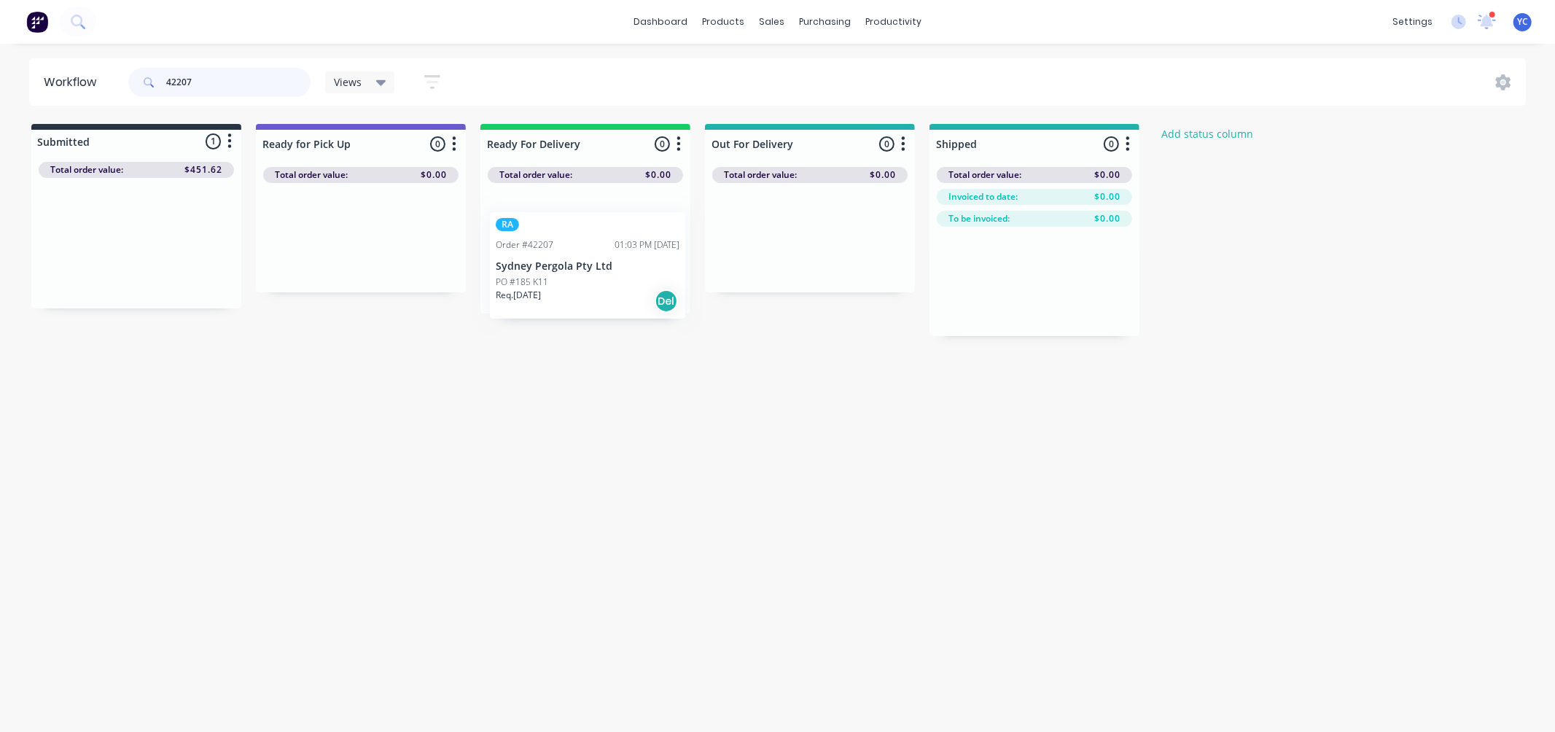
drag, startPoint x: 107, startPoint y: 261, endPoint x: 567, endPoint y: 282, distance: 459.8
click at [567, 282] on div "Submitted 1 Status colour #273444 hex #273444 Save Cancel Summaries Total order…" at bounding box center [782, 230] width 1586 height 212
click at [229, 76] on input "42207" at bounding box center [238, 82] width 144 height 29
click at [216, 88] on input "42207" at bounding box center [238, 82] width 144 height 29
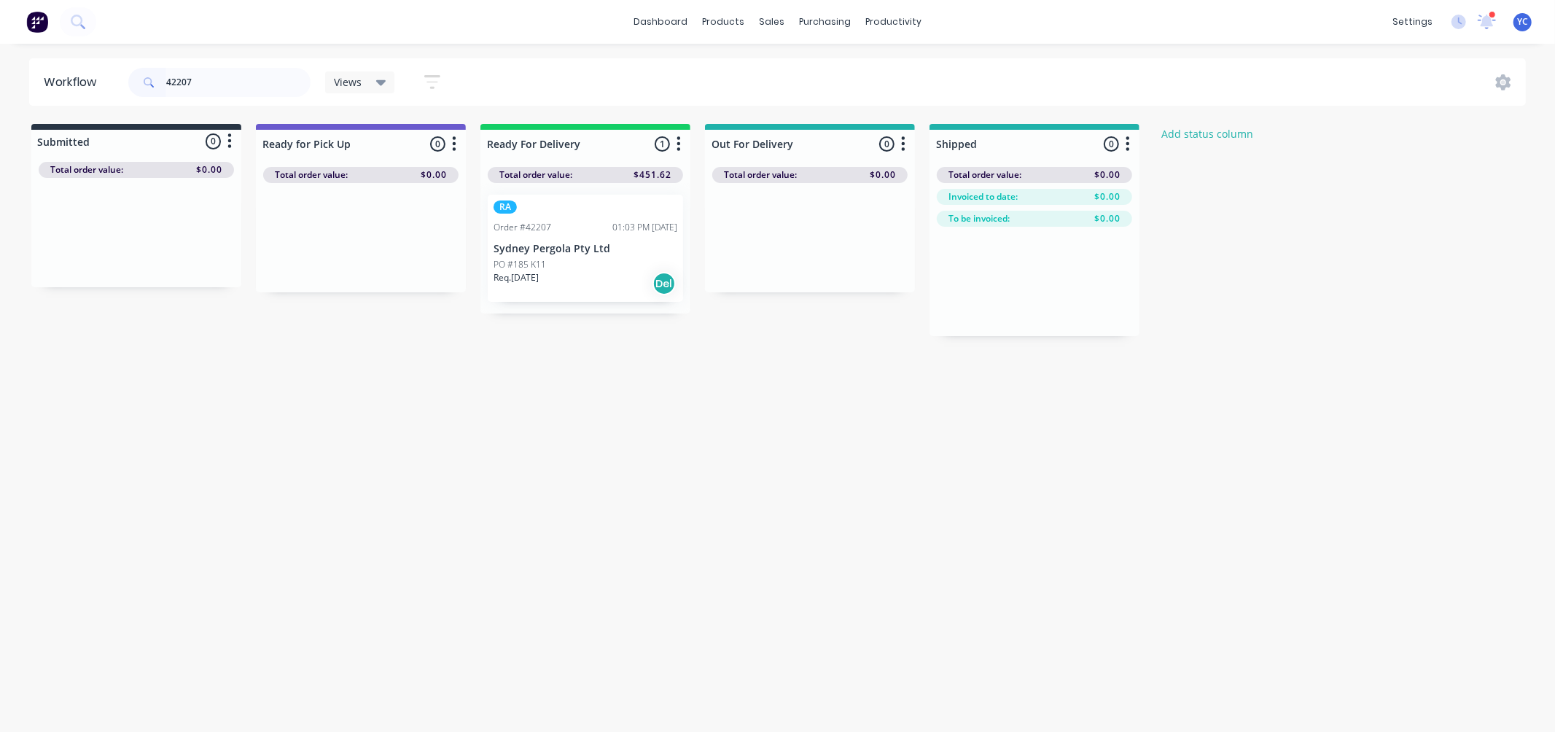
click at [285, 454] on div "Workflow 42207 Views Save new view None (Default) edit AL edit ALL edit BB & TH…" at bounding box center [777, 380] width 1555 height 645
click at [182, 77] on input "42207" at bounding box center [238, 82] width 144 height 29
drag, startPoint x: 137, startPoint y: 255, endPoint x: 591, endPoint y: 253, distance: 453.5
click at [591, 253] on div "Submitted 1 Status colour #273444 hex #273444 Save Cancel Summaries Total order…" at bounding box center [782, 230] width 1586 height 212
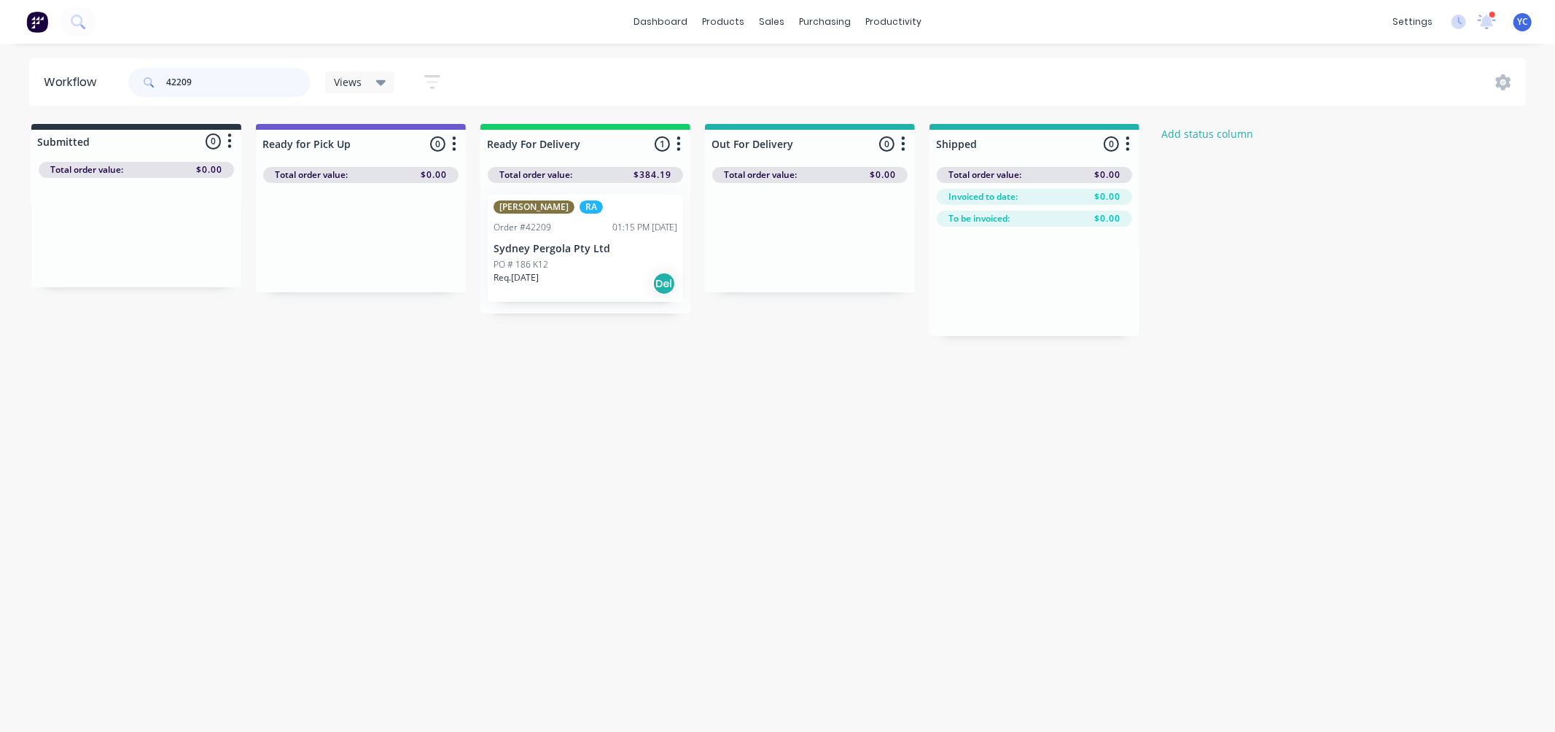
click at [252, 79] on input "42209" at bounding box center [238, 82] width 144 height 29
drag, startPoint x: 118, startPoint y: 251, endPoint x: 571, endPoint y: 262, distance: 452.9
click at [571, 262] on div "Submitted 1 Status colour #273444 hex #273444 Save Cancel Summaries Total order…" at bounding box center [782, 230] width 1586 height 212
click at [253, 77] on input "42222" at bounding box center [238, 82] width 144 height 29
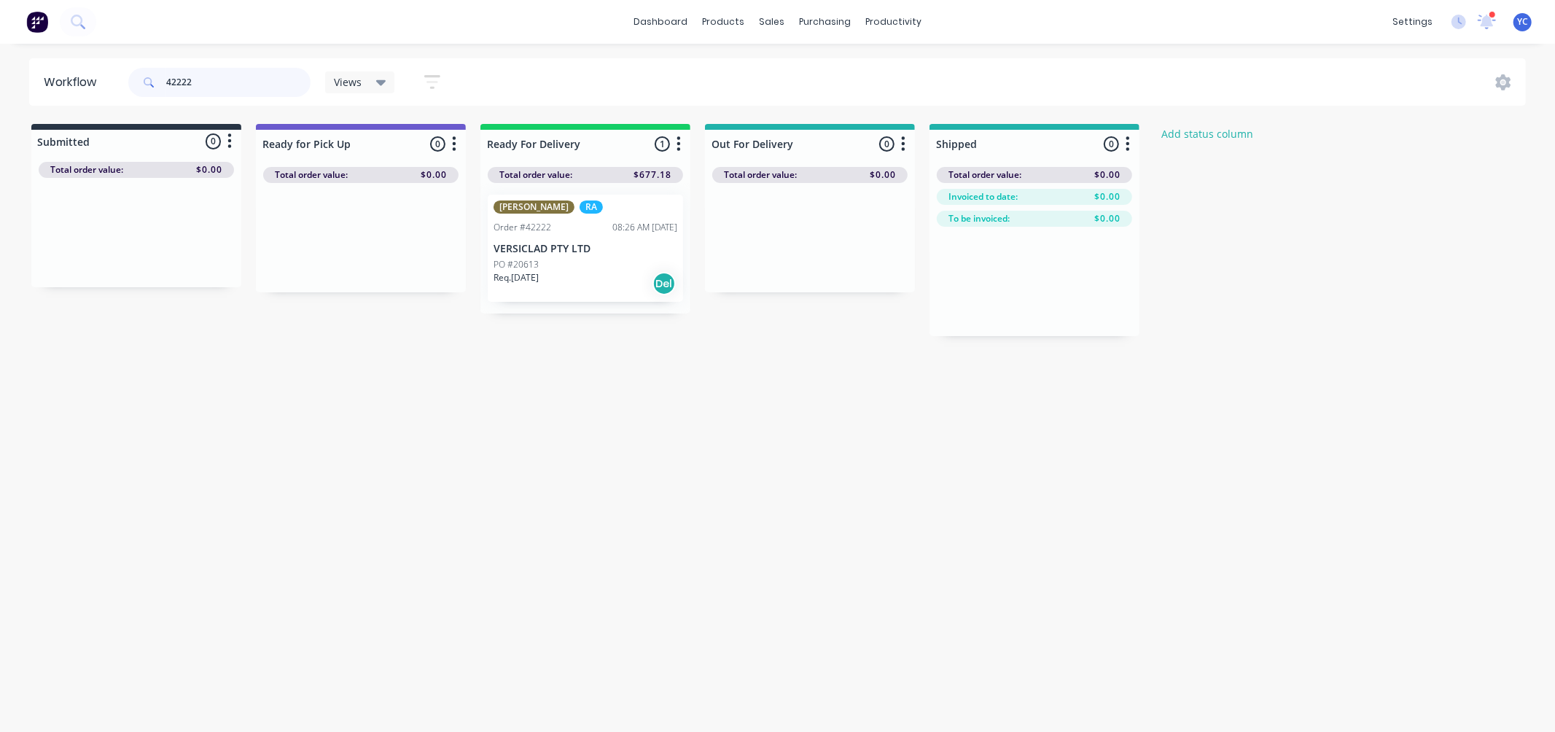
click at [253, 77] on input "42222" at bounding box center [238, 82] width 144 height 29
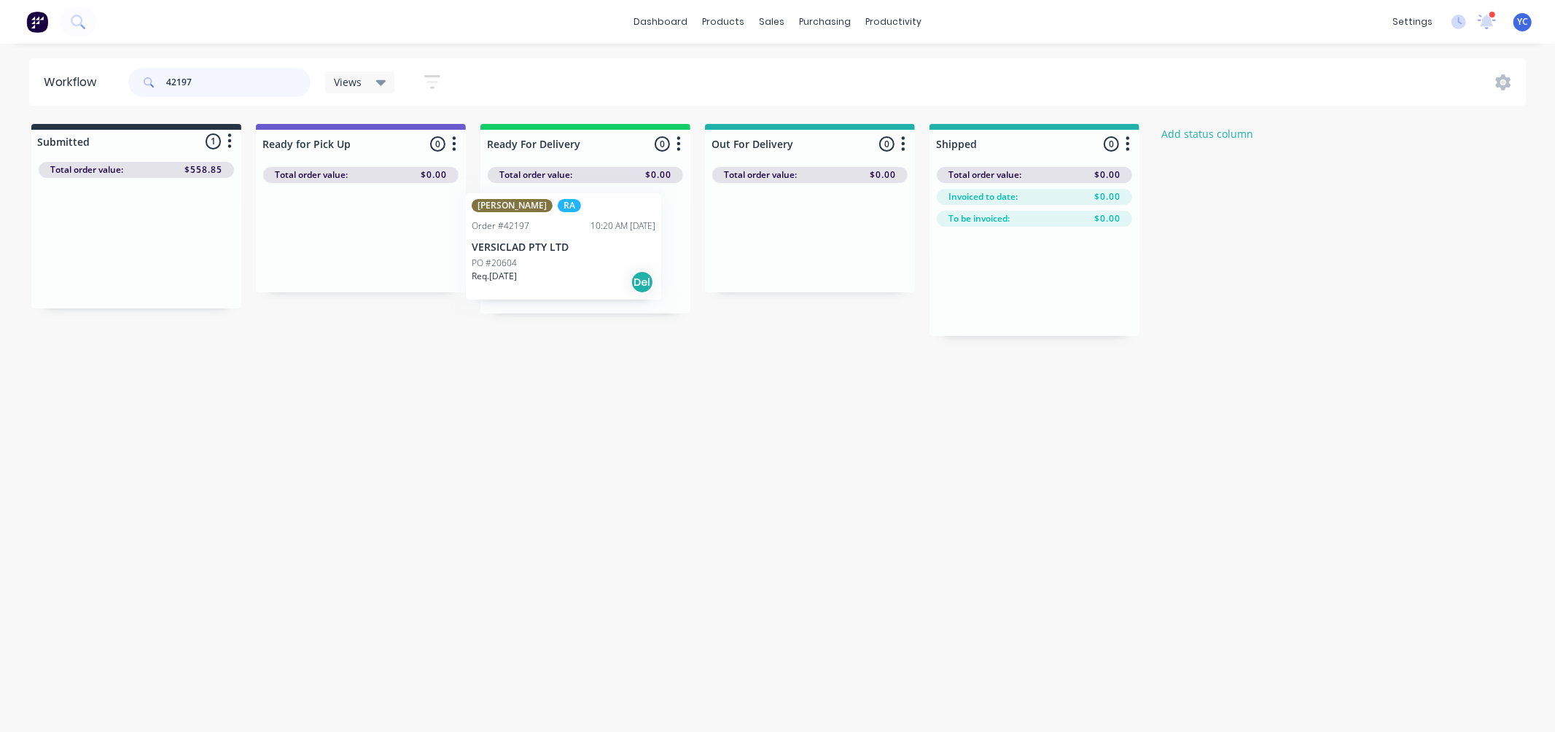
drag, startPoint x: 119, startPoint y: 249, endPoint x: 557, endPoint y: 244, distance: 438.2
click at [553, 252] on div "Submitted 1 Status colour #273444 hex #273444 Save Cancel Summaries Total order…" at bounding box center [782, 230] width 1586 height 212
click at [244, 75] on input "42197" at bounding box center [238, 82] width 144 height 29
type input "3497"
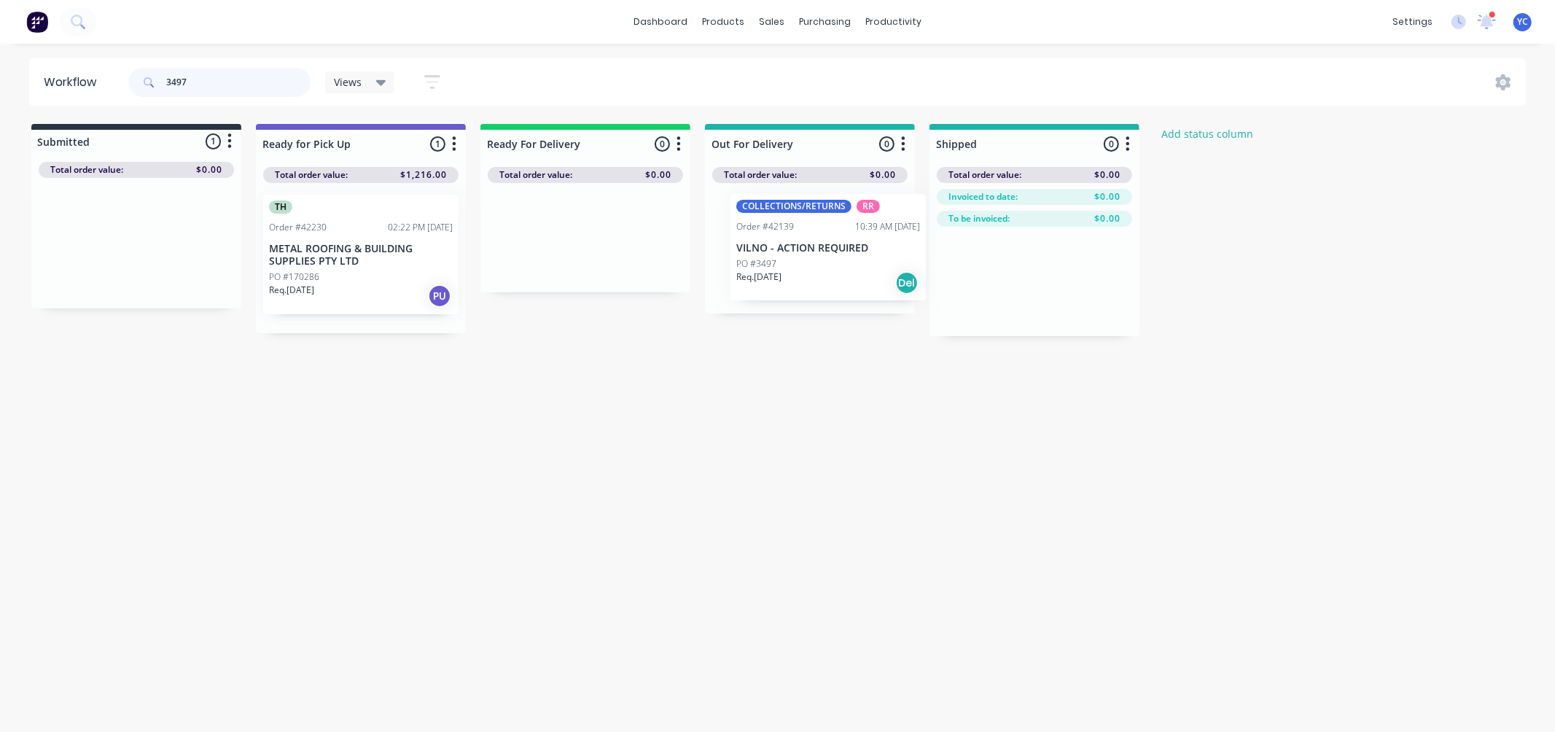
drag, startPoint x: 104, startPoint y: 252, endPoint x: 793, endPoint y: 254, distance: 689.0
click at [796, 256] on div "Submitted 1 Status colour #273444 hex #273444 Save Cancel Summaries Total order…" at bounding box center [782, 230] width 1586 height 212
click at [763, 266] on div "PO #3497" at bounding box center [810, 264] width 184 height 13
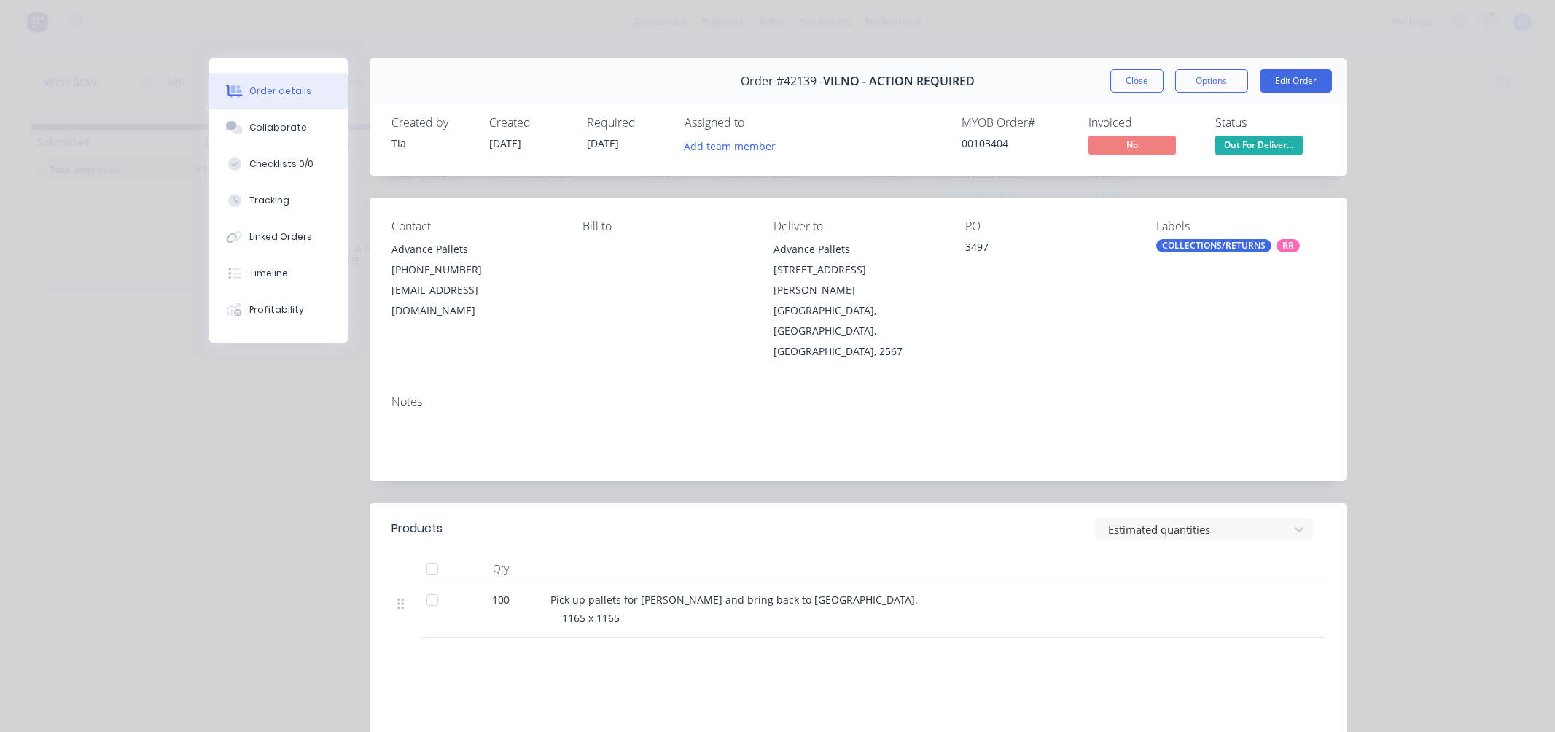
click at [1123, 81] on button "Close" at bounding box center [1136, 80] width 53 height 23
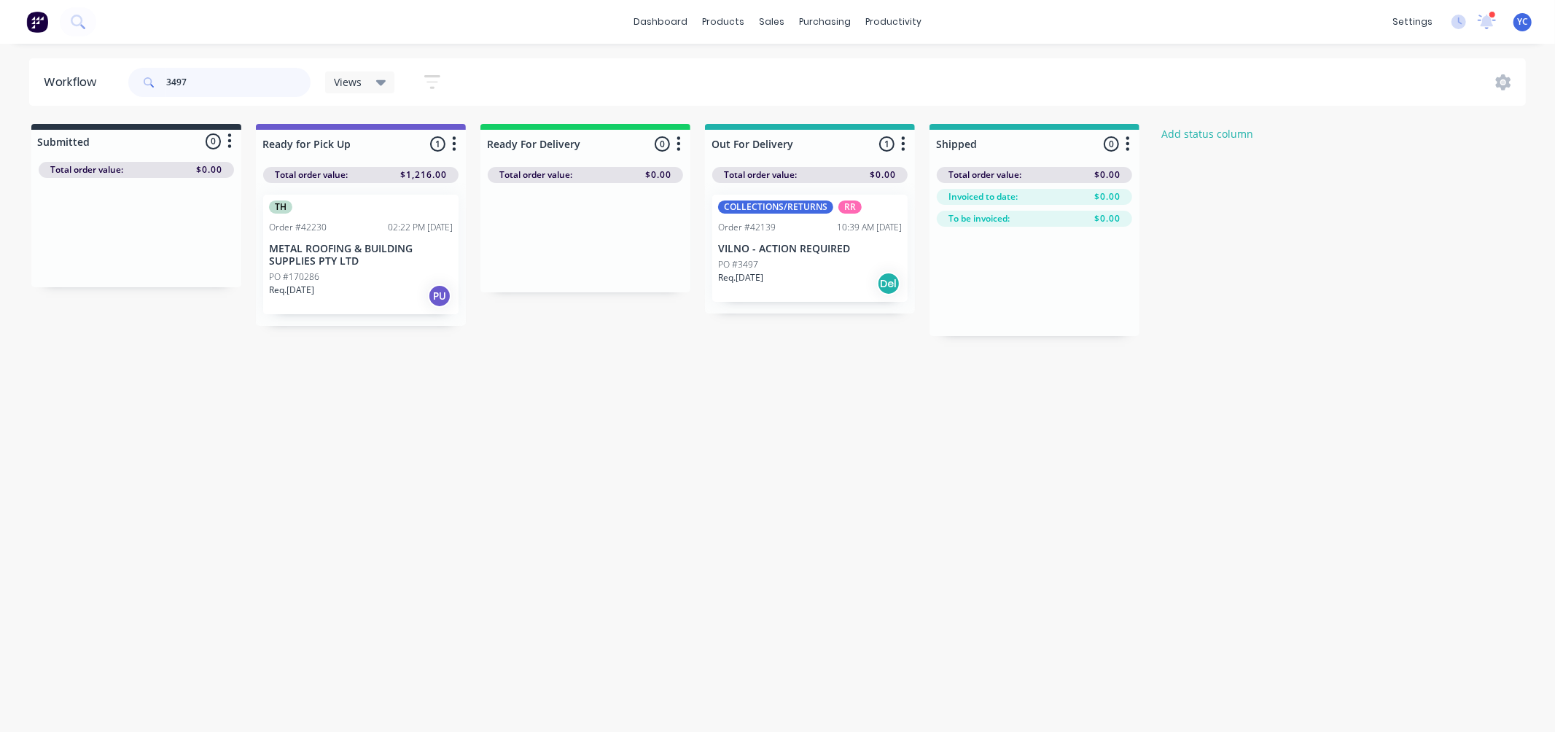
click at [225, 86] on input "3497" at bounding box center [238, 82] width 144 height 29
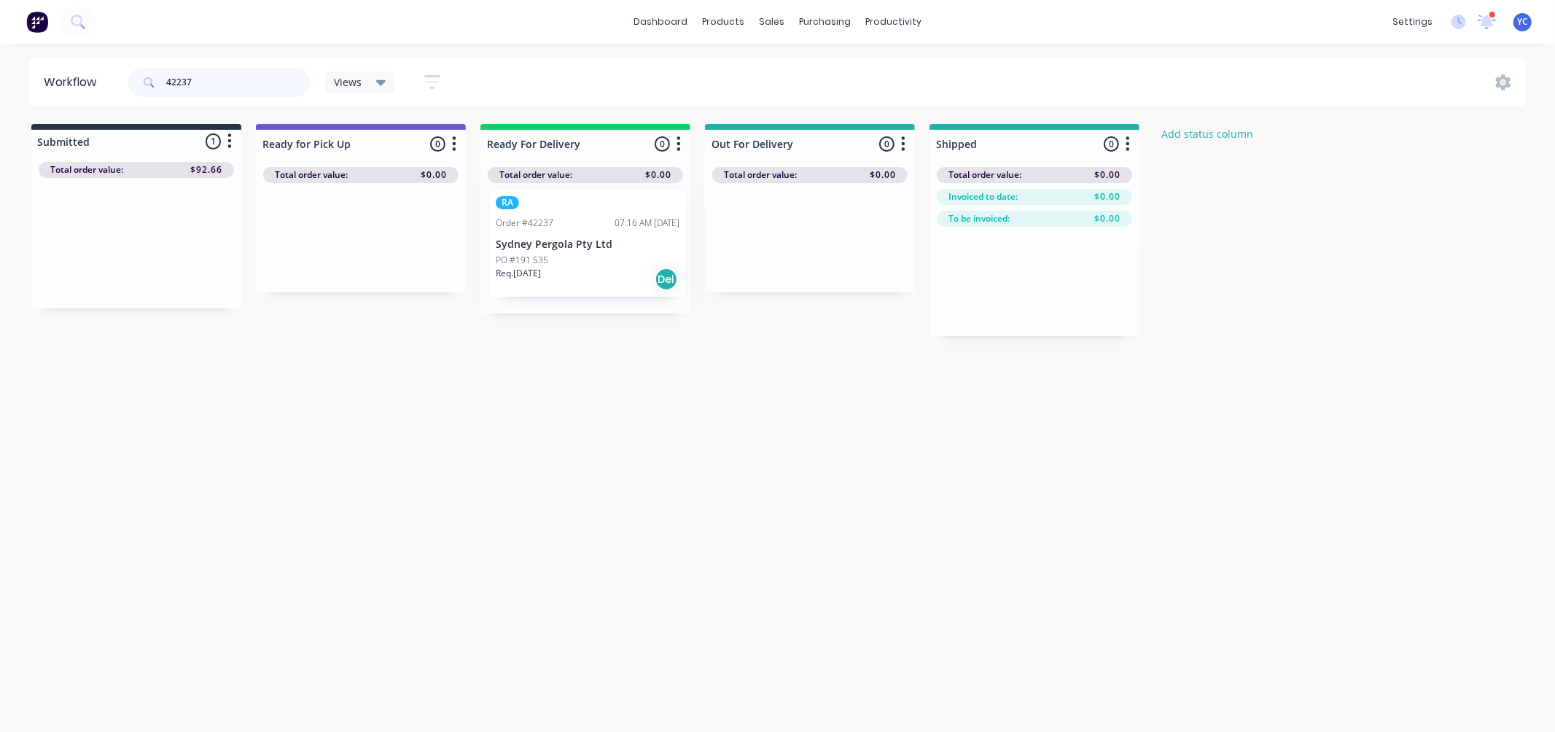
drag, startPoint x: 106, startPoint y: 260, endPoint x: 564, endPoint y: 261, distance: 457.9
click at [564, 261] on div "Submitted 1 Status colour #273444 hex #273444 Save Cancel Summaries Total order…" at bounding box center [782, 230] width 1586 height 212
drag, startPoint x: 134, startPoint y: 260, endPoint x: 601, endPoint y: 271, distance: 466.8
click at [601, 271] on div "Submitted 1 Status colour #273444 hex #273444 Save Cancel Summaries Total order…" at bounding box center [782, 230] width 1586 height 212
type input "42234"
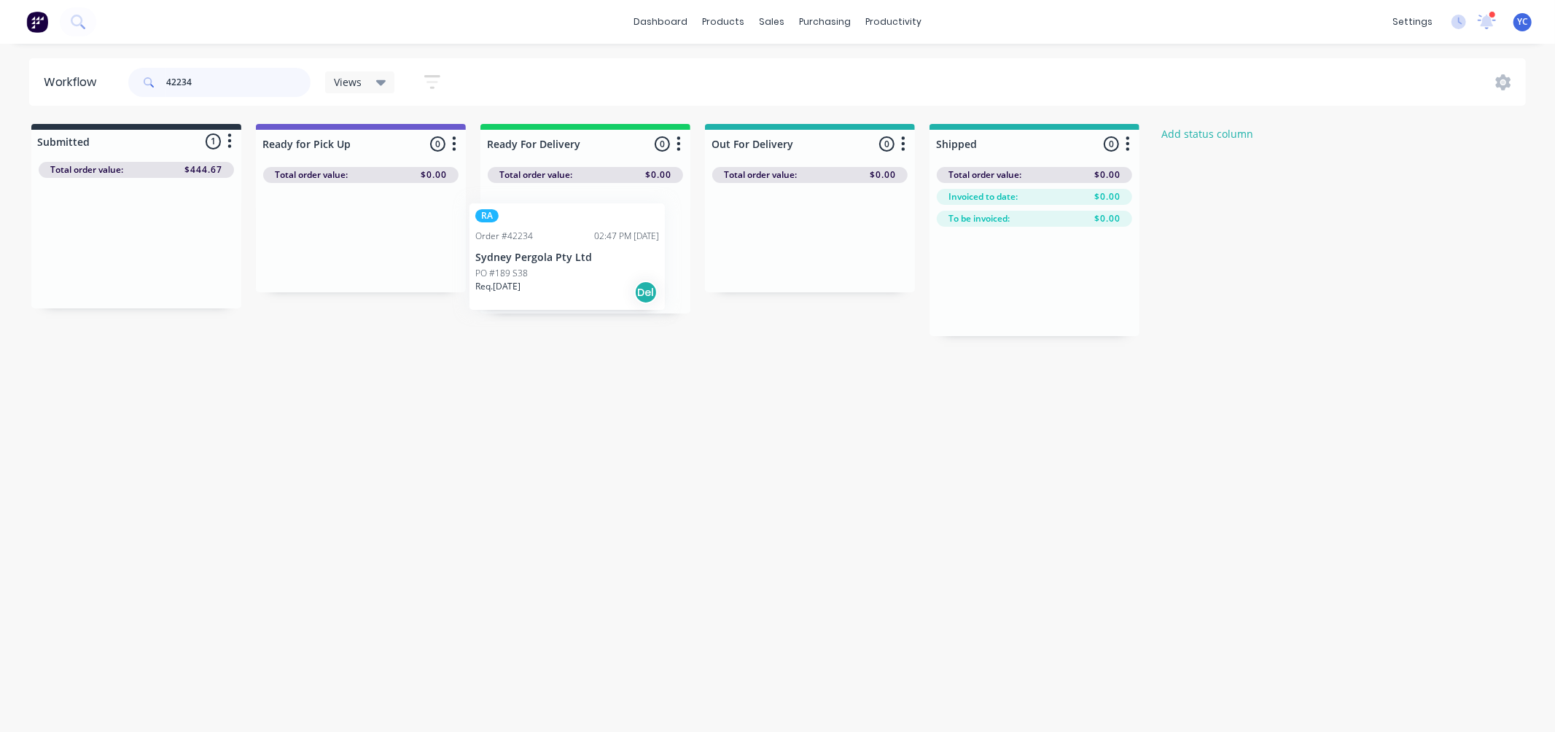
drag, startPoint x: 475, startPoint y: 257, endPoint x: 782, endPoint y: 273, distance: 307.3
click at [782, 273] on div "Submitted 1 Status colour #273444 hex #273444 Save Cancel Summaries Total order…" at bounding box center [782, 230] width 1586 height 212
